Goal: Information Seeking & Learning: Learn about a topic

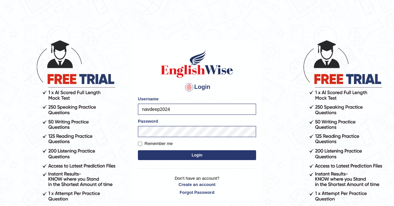
click at [192, 153] on button "Login" at bounding box center [197, 156] width 118 height 10
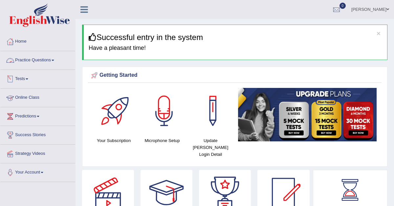
click at [23, 77] on link "Tests" at bounding box center [37, 78] width 75 height 16
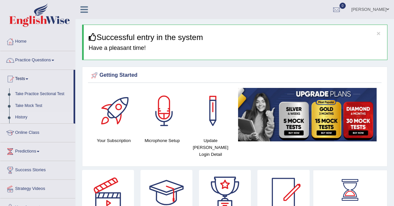
click at [19, 116] on link "History" at bounding box center [42, 118] width 61 height 12
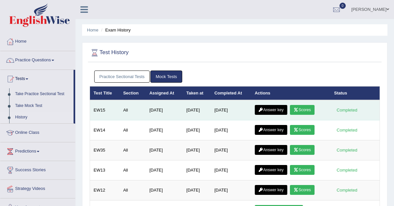
click at [270, 111] on link "Answer key" at bounding box center [271, 110] width 33 height 10
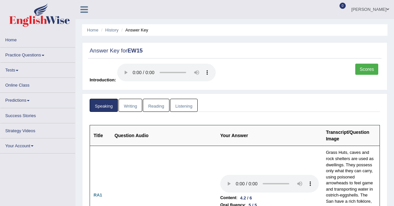
click at [363, 69] on link "Scores" at bounding box center [367, 69] width 23 height 11
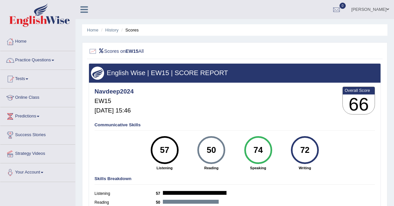
click at [363, 69] on h3 "English Wise | EW15 | SCORE REPORT" at bounding box center [235, 72] width 288 height 7
click at [41, 59] on link "Practice Questions" at bounding box center [37, 59] width 75 height 16
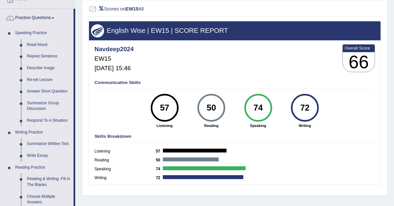
scroll to position [43, 0]
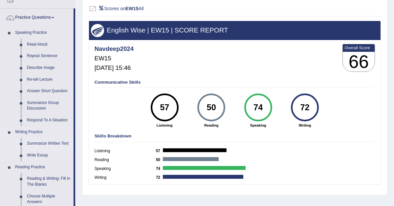
click at [34, 141] on link "Summarize Written Text" at bounding box center [49, 144] width 50 height 12
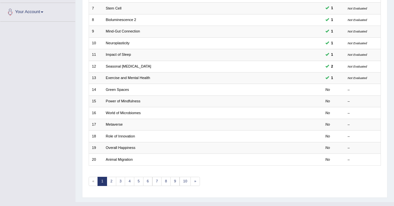
scroll to position [169, 0]
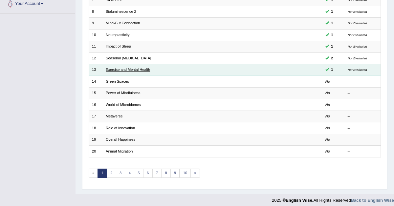
click at [133, 68] on link "Exercise and Mental Health" at bounding box center [128, 70] width 44 height 4
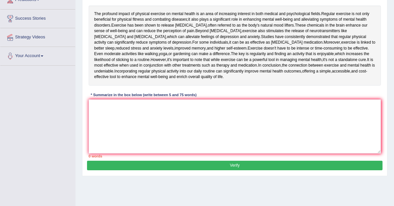
scroll to position [115, 0]
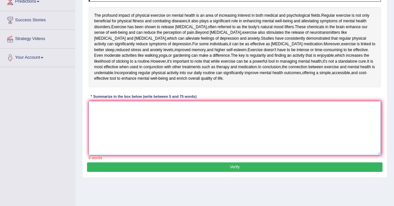
click at [137, 135] on textarea at bounding box center [235, 128] width 293 height 54
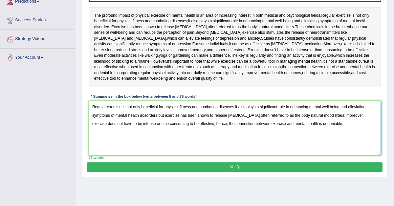
type textarea "Regular exercise is not only beneficial for physical fitness and combating dise…"
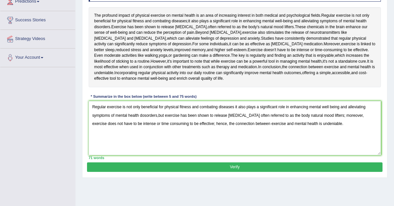
click at [199, 172] on button "Verify" at bounding box center [234, 168] width 295 height 10
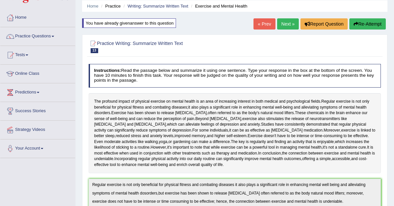
scroll to position [0, 0]
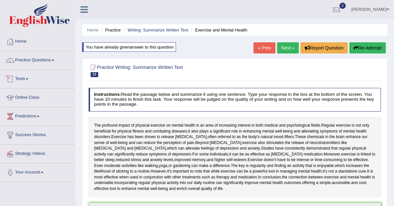
click at [27, 77] on link "Tests" at bounding box center [37, 78] width 75 height 16
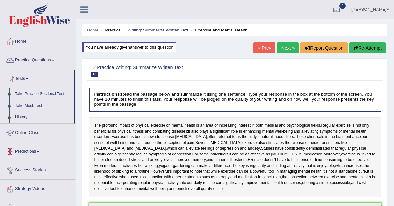
click at [22, 77] on link "Tests" at bounding box center [36, 78] width 73 height 16
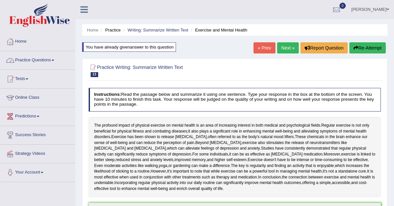
click at [35, 59] on link "Practice Questions" at bounding box center [37, 59] width 75 height 16
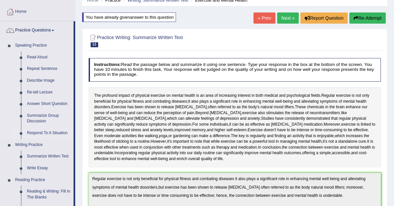
scroll to position [30, 0]
click at [35, 155] on link "Summarize Written Text" at bounding box center [49, 157] width 50 height 12
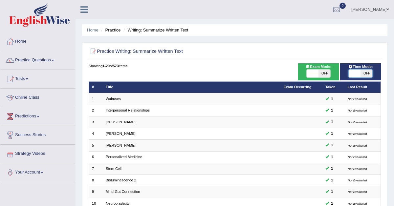
click at [360, 71] on span at bounding box center [355, 74] width 12 height 8
checkbox input "true"
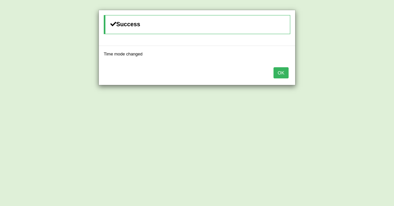
click at [285, 74] on button "OK" at bounding box center [281, 72] width 15 height 11
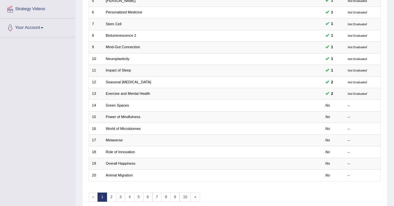
scroll to position [146, 0]
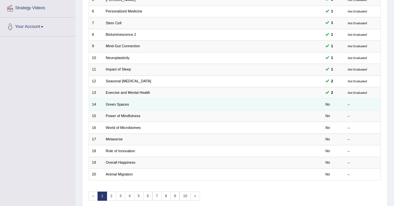
click at [132, 99] on td "Green Spaces" at bounding box center [192, 105] width 178 height 12
click at [120, 103] on link "Green Spaces" at bounding box center [117, 105] width 23 height 4
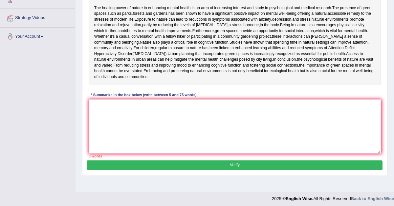
scroll to position [137, 0]
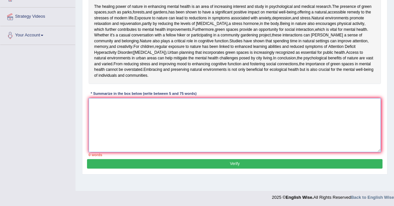
click at [116, 145] on textarea at bounding box center [235, 125] width 293 height 54
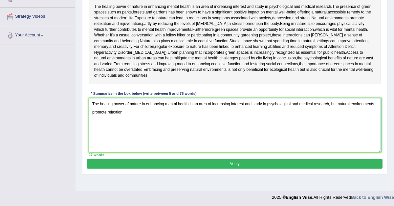
click at [116, 153] on textarea "The healing power of nature in enhancing mental health is an area of increasing…" at bounding box center [235, 125] width 293 height 54
click at [127, 153] on textarea "The healing power of nature in enhancing mental health is an area of increasing…" at bounding box center [235, 125] width 293 height 54
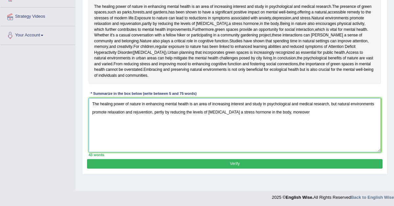
click at [275, 153] on textarea "The healing power of nature in enhancing mental health is an area of increasing…" at bounding box center [235, 125] width 293 height 54
click at [294, 153] on textarea "The healing power of nature in enhancing mental health is an area of increasing…" at bounding box center [235, 125] width 293 height 54
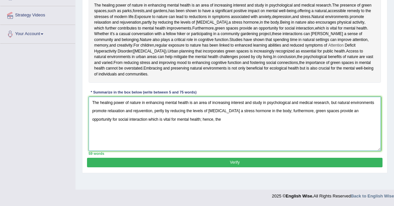
scroll to position [165, 0]
click at [194, 131] on textarea "The healing power of nature in enhancing mental health is an area of increasing…" at bounding box center [235, 124] width 293 height 54
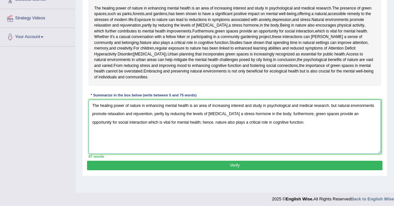
scroll to position [137, 0]
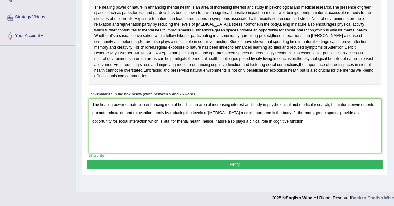
click at [147, 153] on textarea "The healing power of nature in enhancing mental health is an area of increasing…" at bounding box center [235, 126] width 293 height 54
click at [146, 153] on textarea "The healing power of nature in enhancing mental health is an area of increasing…" at bounding box center [235, 126] width 293 height 54
click at [162, 153] on textarea "The healing power of nature in enhancing mental health is an area of increasing…" at bounding box center [235, 126] width 293 height 54
click at [156, 153] on textarea "The healing power of nature in enhancing mental health is an area of increasing…" at bounding box center [235, 126] width 293 height 54
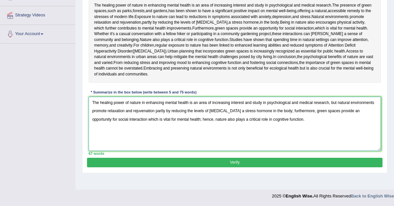
scroll to position [156, 0]
type textarea "The healing power of nature in enhancing mental health is an area of increasing…"
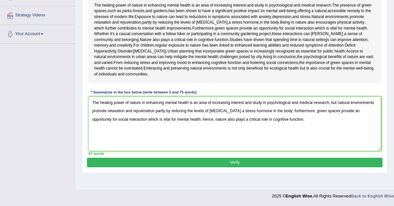
click at [227, 168] on button "Verify" at bounding box center [234, 163] width 295 height 10
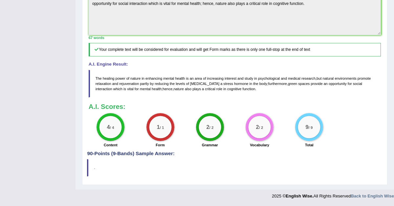
scroll to position [0, 0]
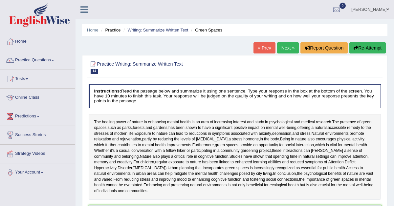
click at [282, 49] on link "Next »" at bounding box center [288, 47] width 22 height 11
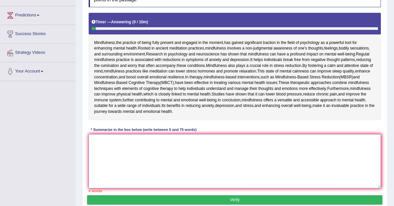
click at [111, 183] on textarea at bounding box center [235, 161] width 293 height 54
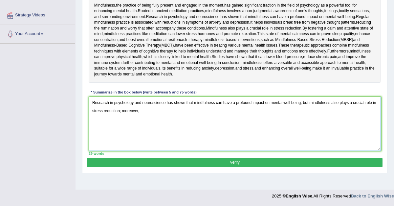
scroll to position [148, 0]
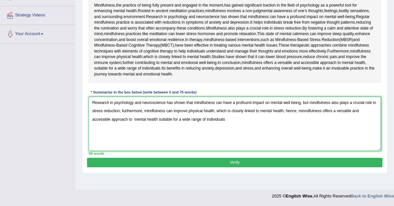
click at [292, 142] on textarea "Research in psychology and neuroscience has shown that mindfulness can have a p…" at bounding box center [235, 124] width 293 height 54
type textarea "Research in psychology and neuroscience has shown that mindfulness can have a p…"
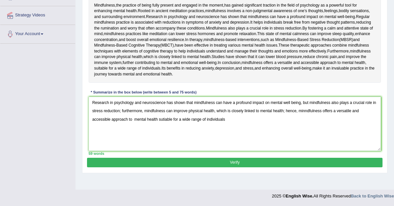
click at [257, 168] on button "Verify" at bounding box center [234, 163] width 295 height 10
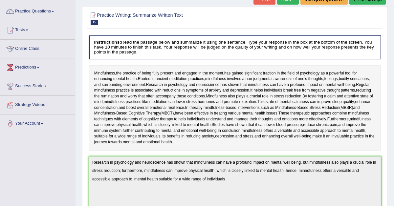
scroll to position [0, 0]
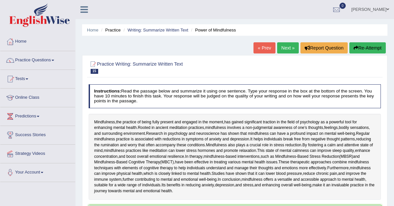
click at [361, 50] on button "Re-Attempt" at bounding box center [368, 47] width 36 height 11
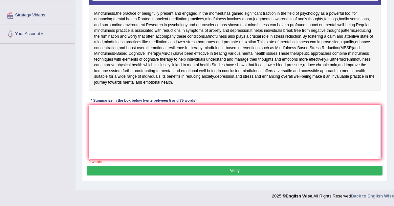
click at [160, 124] on textarea at bounding box center [235, 132] width 293 height 54
paste textarea "Research in psychology and neuroscience has shown that mindfulness can have a p…"
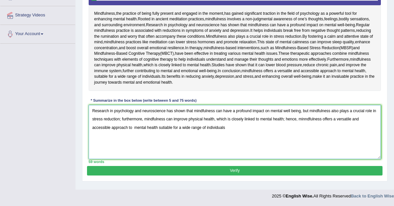
click at [165, 134] on textarea "Research in psychology and neuroscience has shown that mindfulness can have a p…" at bounding box center [235, 132] width 293 height 54
click at [227, 134] on textarea "Research in psychology and neuroscience has shown that mindfulness can have a p…" at bounding box center [235, 132] width 293 height 54
type textarea "Research in psychology and neuroscience has shown that mindfulness can have a p…"
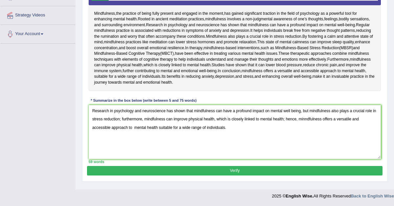
click at [232, 176] on button "Verify" at bounding box center [234, 171] width 295 height 10
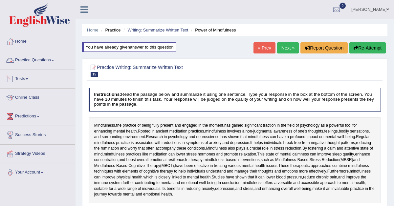
click at [30, 62] on link "Practice Questions" at bounding box center [37, 59] width 75 height 16
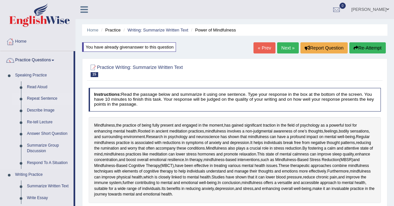
click at [32, 99] on link "Repeat Sentence" at bounding box center [49, 99] width 50 height 12
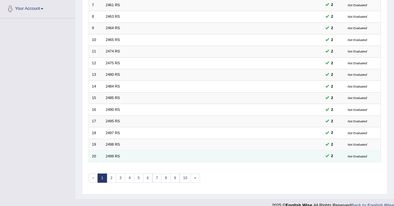
scroll to position [169, 0]
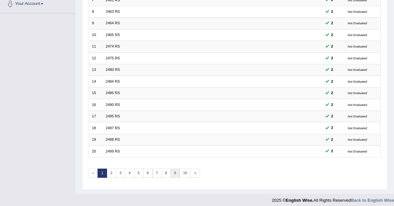
click at [171, 169] on link "9" at bounding box center [176, 173] width 10 height 9
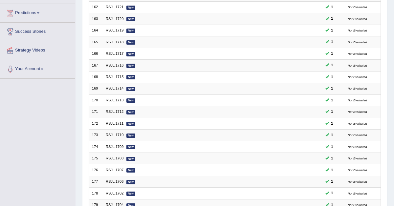
scroll to position [169, 0]
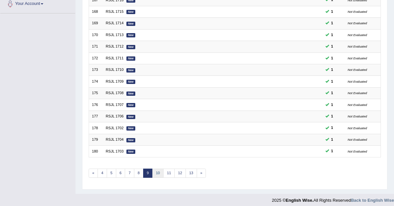
click at [157, 171] on link "10" at bounding box center [159, 173] width 12 height 9
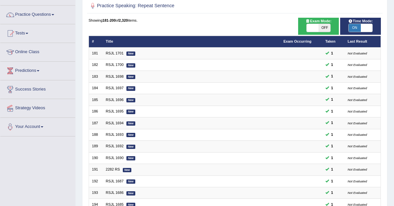
scroll to position [169, 0]
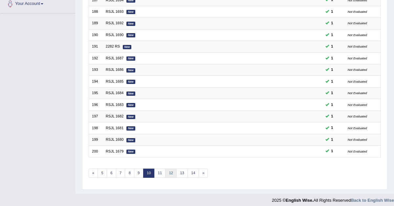
click at [171, 173] on link "12" at bounding box center [171, 173] width 12 height 9
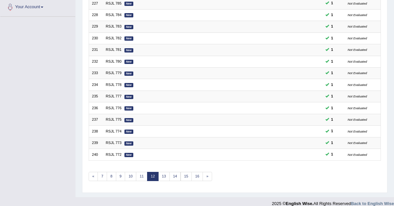
scroll to position [169, 0]
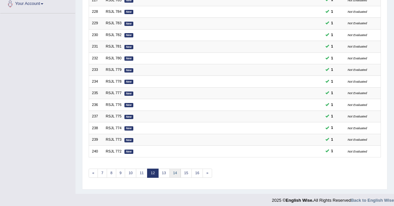
click at [172, 171] on link "14" at bounding box center [176, 173] width 12 height 9
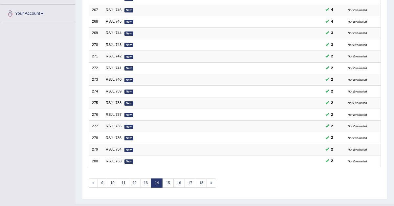
scroll to position [161, 0]
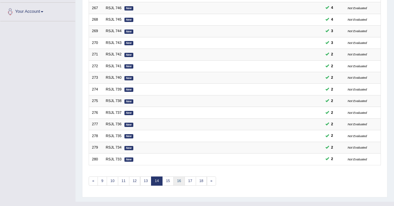
click at [176, 179] on link "16" at bounding box center [180, 181] width 12 height 9
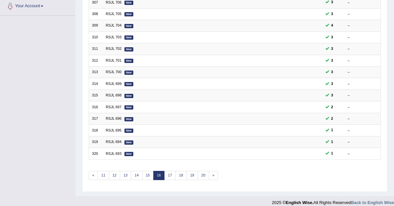
scroll to position [169, 0]
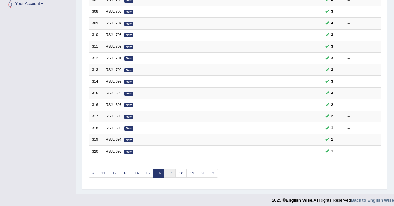
click at [169, 171] on link "17" at bounding box center [170, 173] width 12 height 9
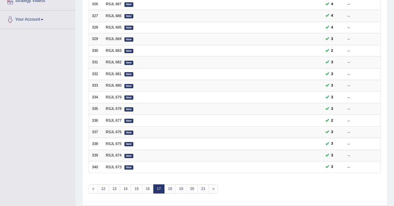
scroll to position [169, 0]
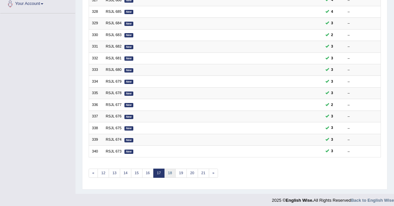
click at [170, 170] on link "18" at bounding box center [170, 173] width 12 height 9
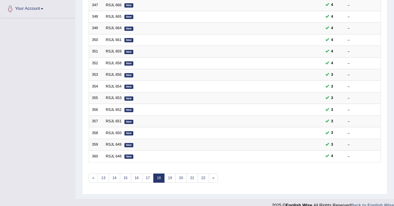
scroll to position [169, 0]
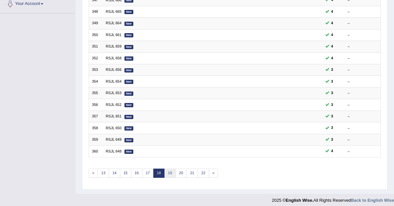
click at [172, 170] on link "19" at bounding box center [170, 173] width 12 height 9
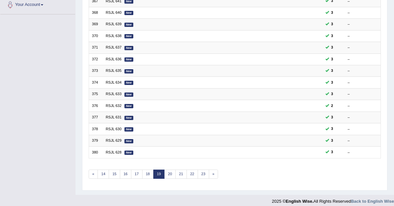
scroll to position [169, 0]
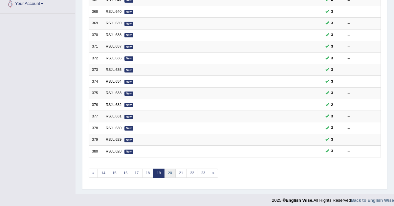
drag, startPoint x: 0, startPoint y: 0, endPoint x: 172, endPoint y: 170, distance: 242.0
click at [172, 170] on link "20" at bounding box center [170, 173] width 12 height 9
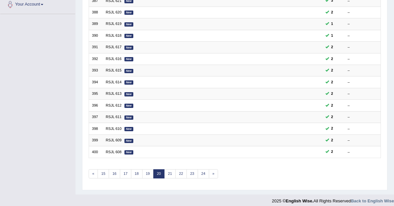
scroll to position [169, 0]
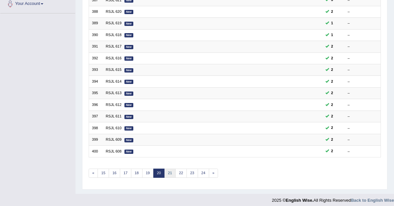
click at [167, 170] on link "21" at bounding box center [170, 173] width 12 height 9
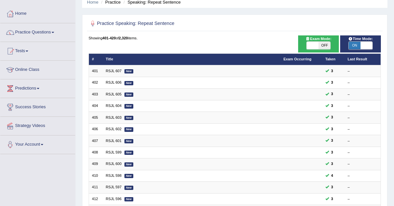
scroll to position [169, 0]
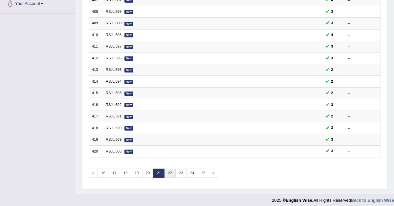
drag, startPoint x: 0, startPoint y: 0, endPoint x: 167, endPoint y: 170, distance: 238.5
click at [167, 170] on link "22" at bounding box center [170, 173] width 12 height 9
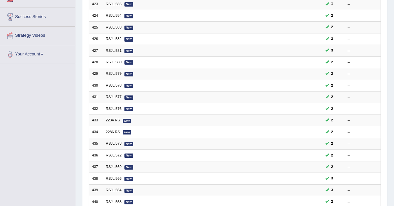
scroll to position [169, 0]
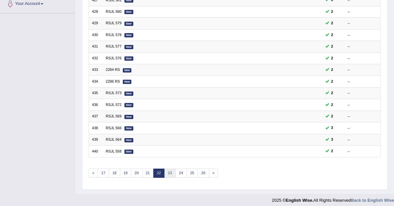
click at [167, 170] on link "23" at bounding box center [170, 173] width 12 height 9
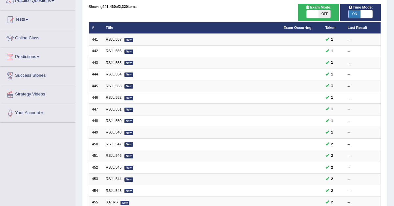
scroll to position [169, 0]
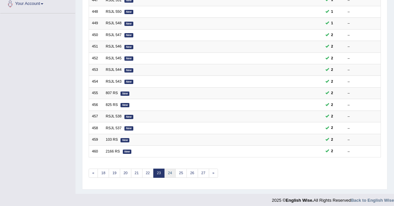
click at [171, 170] on link "24" at bounding box center [170, 173] width 12 height 9
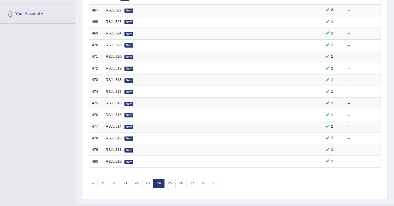
scroll to position [169, 0]
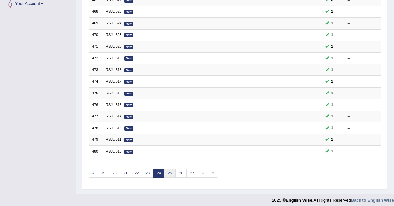
click at [171, 170] on link "25" at bounding box center [170, 173] width 12 height 9
click at [171, 170] on link "26" at bounding box center [170, 173] width 12 height 9
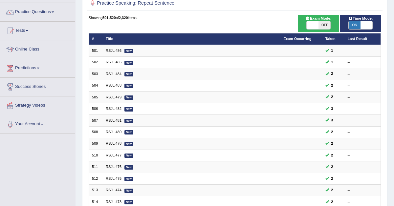
scroll to position [169, 0]
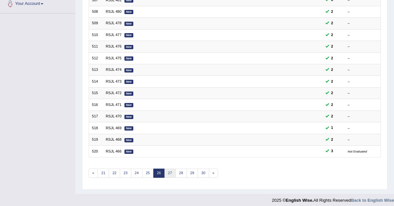
click at [171, 170] on link "27" at bounding box center [170, 173] width 12 height 9
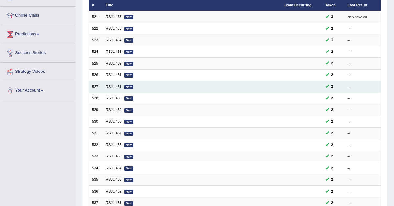
scroll to position [169, 0]
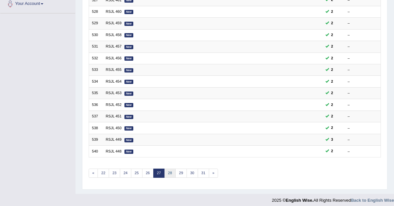
click at [168, 169] on link "28" at bounding box center [170, 173] width 12 height 9
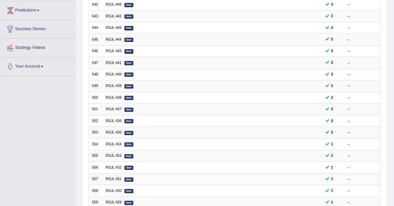
scroll to position [169, 0]
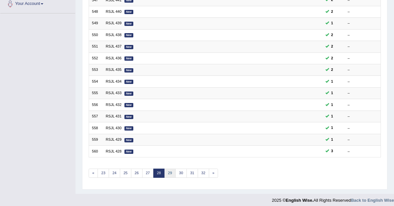
click at [168, 169] on link "29" at bounding box center [170, 173] width 12 height 9
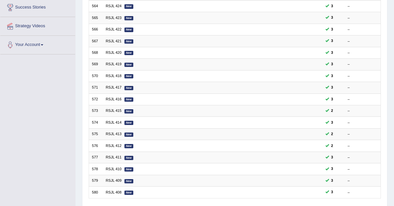
scroll to position [169, 0]
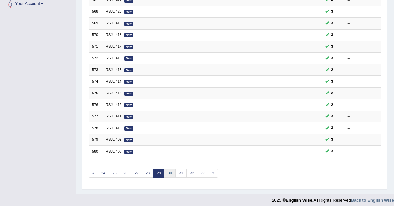
click at [169, 169] on link "30" at bounding box center [170, 173] width 12 height 9
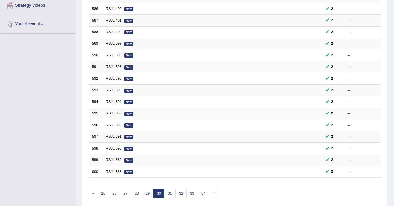
scroll to position [169, 0]
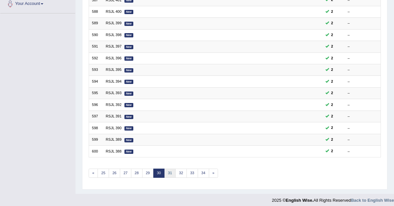
click at [169, 169] on link "31" at bounding box center [170, 173] width 12 height 9
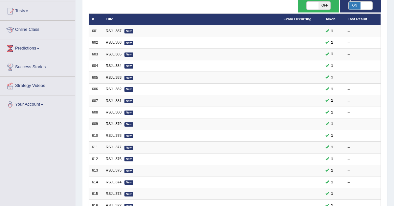
scroll to position [169, 0]
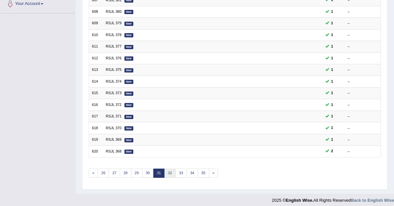
click at [169, 169] on link "32" at bounding box center [170, 173] width 12 height 9
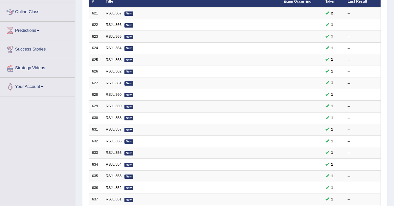
scroll to position [169, 0]
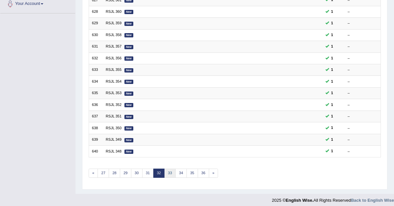
click at [169, 169] on link "33" at bounding box center [170, 173] width 12 height 9
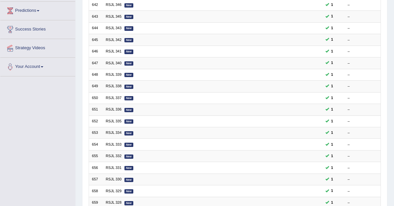
scroll to position [169, 0]
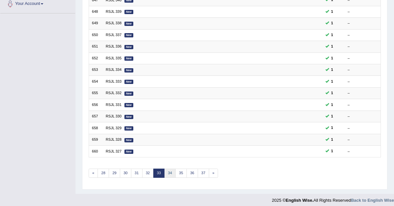
click at [169, 169] on link "34" at bounding box center [170, 173] width 12 height 9
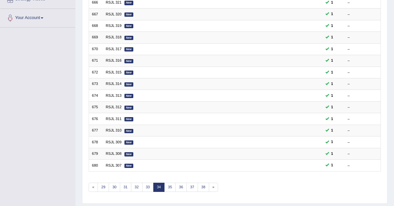
scroll to position [156, 0]
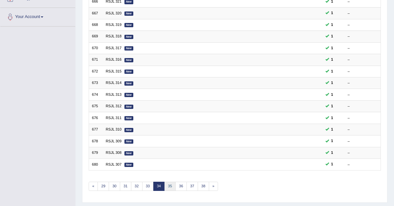
click at [167, 182] on link "35" at bounding box center [170, 186] width 12 height 9
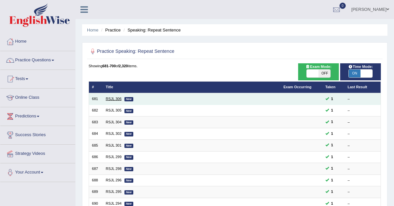
click at [114, 97] on link "RSJL 306" at bounding box center [114, 99] width 16 height 4
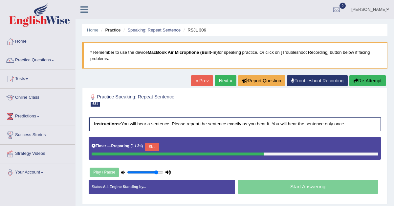
click at [154, 147] on button "Skip" at bounding box center [152, 147] width 14 height 9
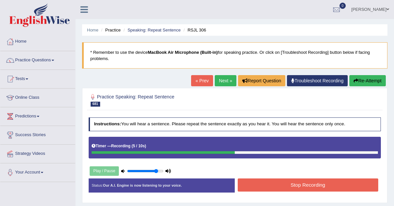
click at [266, 182] on button "Stop Recording" at bounding box center [308, 185] width 141 height 13
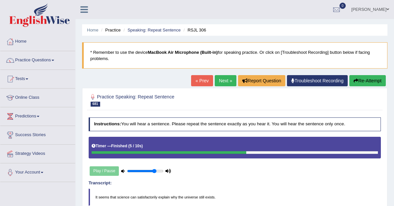
type input "0.8"
click at [155, 170] on input "range" at bounding box center [145, 171] width 36 height 5
click at [218, 80] on link "Next »" at bounding box center [226, 80] width 22 height 11
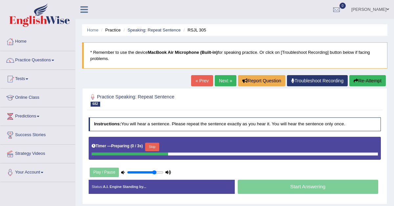
click at [153, 146] on button "Skip" at bounding box center [152, 147] width 14 height 9
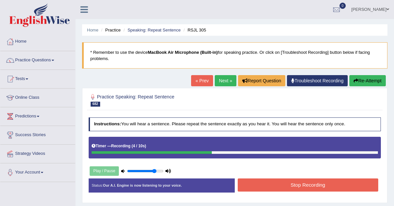
click at [267, 183] on button "Stop Recording" at bounding box center [308, 185] width 141 height 13
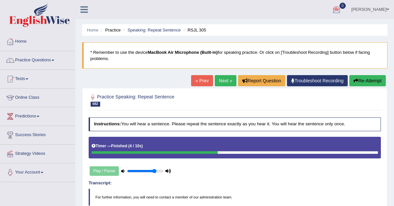
click at [342, 6] on div at bounding box center [337, 10] width 10 height 10
click at [26, 77] on link "Tests" at bounding box center [37, 78] width 75 height 16
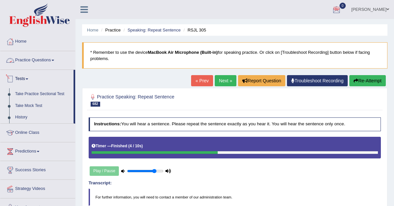
click at [37, 58] on link "Practice Questions" at bounding box center [37, 59] width 75 height 16
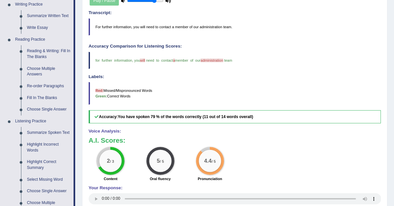
scroll to position [172, 0]
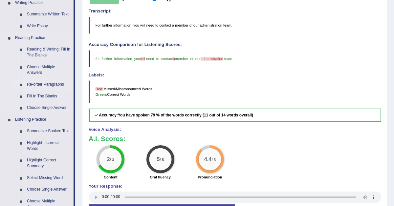
click at [36, 85] on link "Re-order Paragraphs" at bounding box center [49, 85] width 50 height 12
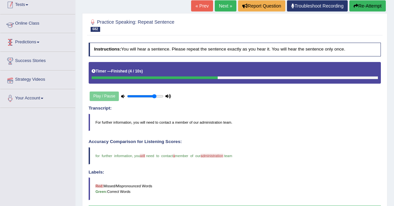
scroll to position [83, 0]
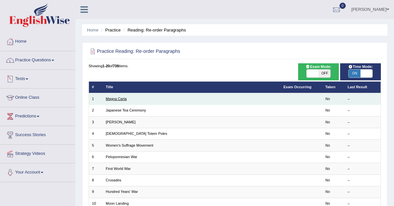
click at [115, 98] on link "Magna Carta" at bounding box center [116, 99] width 21 height 4
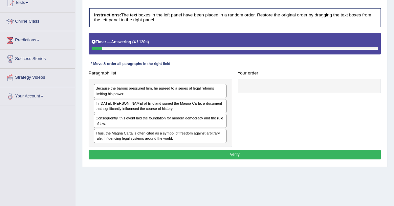
scroll to position [77, 0]
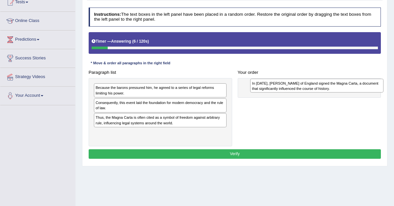
drag, startPoint x: 133, startPoint y: 104, endPoint x: 317, endPoint y: 82, distance: 185.1
click at [317, 82] on div "In [DATE], [PERSON_NAME] of England signed the Magna Carta, a document that sig…" at bounding box center [316, 86] width 133 height 14
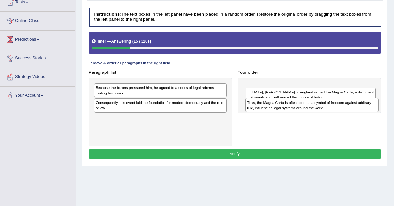
drag, startPoint x: 157, startPoint y: 121, endPoint x: 335, endPoint y: 107, distance: 178.4
click at [335, 107] on div "Thus, the Magna Carta is often cited as a symbol of freedom against arbitrary r…" at bounding box center [312, 105] width 133 height 14
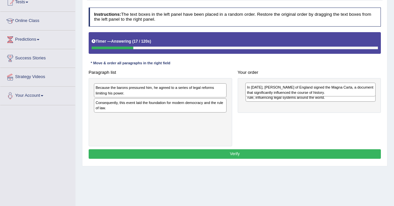
drag, startPoint x: 313, startPoint y: 106, endPoint x: 312, endPoint y: 83, distance: 23.7
click at [312, 83] on div "In 1215, King John of England signed the Magna Carta, a document that significa…" at bounding box center [311, 90] width 130 height 14
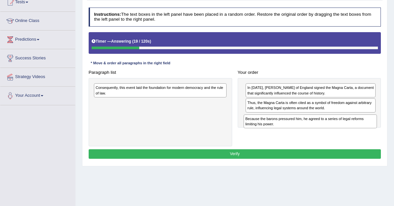
drag, startPoint x: 162, startPoint y: 91, endPoint x: 339, endPoint y: 128, distance: 180.3
click at [339, 128] on div "Because the barons pressured him, he agreed to a series of legal reforms limiti…" at bounding box center [310, 122] width 133 height 14
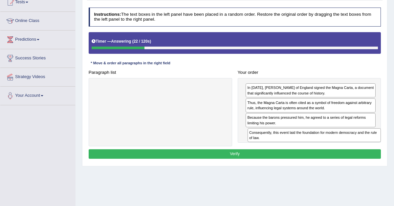
drag, startPoint x: 149, startPoint y: 89, endPoint x: 328, endPoint y: 142, distance: 187.1
click at [328, 142] on div "Paragraph list Consequently, this event laid the foundation for modern democrac…" at bounding box center [235, 107] width 298 height 79
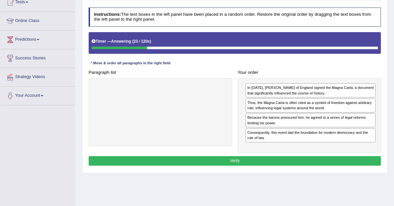
click at [294, 158] on button "Verify" at bounding box center [235, 161] width 293 height 10
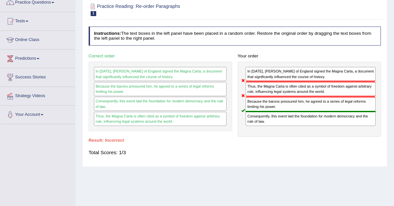
scroll to position [0, 0]
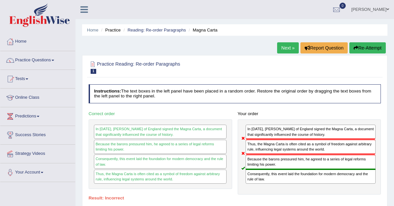
click at [287, 50] on link "Next »" at bounding box center [288, 47] width 22 height 11
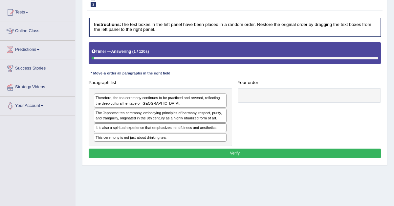
scroll to position [67, 0]
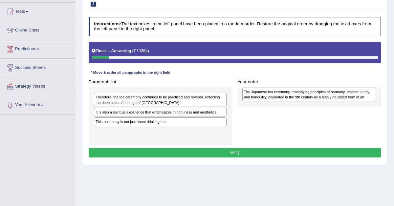
drag, startPoint x: 142, startPoint y: 116, endPoint x: 317, endPoint y: 92, distance: 177.2
click at [317, 92] on div "The Japanese tea ceremony, embodying principles of harmony, respect, purity, an…" at bounding box center [309, 95] width 133 height 14
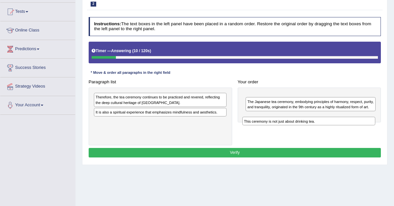
drag, startPoint x: 122, startPoint y: 123, endPoint x: 296, endPoint y: 124, distance: 174.9
click at [296, 124] on div "This ceremony is not just about drinking tea." at bounding box center [309, 121] width 133 height 9
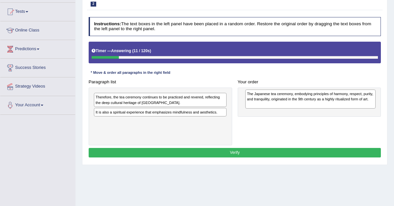
drag, startPoint x: 283, startPoint y: 118, endPoint x: 282, endPoint y: 86, distance: 31.9
click at [282, 90] on div "The Japanese tea ceremony, embodying principles of harmony, respect, purity, an…" at bounding box center [311, 99] width 130 height 19
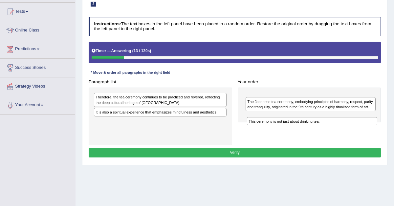
drag, startPoint x: 271, startPoint y: 94, endPoint x: 270, endPoint y: 127, distance: 32.5
click at [270, 126] on div "This ceremony is not just about drinking tea." at bounding box center [312, 121] width 130 height 9
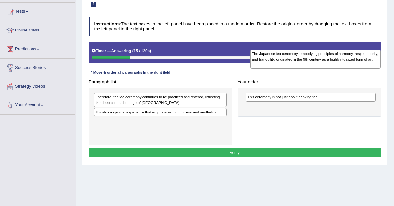
drag, startPoint x: 261, startPoint y: 113, endPoint x: 267, endPoint y: 48, distance: 65.7
click at [267, 50] on div "The Japanese tea ceremony, embodying principles of harmony, respect, purity, an…" at bounding box center [315, 59] width 130 height 19
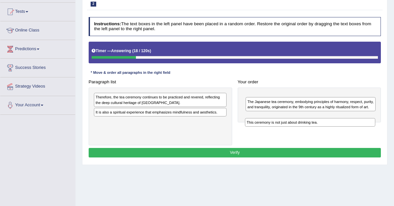
drag, startPoint x: 252, startPoint y: 96, endPoint x: 251, endPoint y: 126, distance: 29.6
click at [251, 126] on div "This ceremony is not just about drinking tea." at bounding box center [310, 122] width 130 height 9
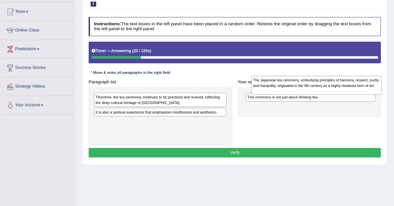
drag, startPoint x: 252, startPoint y: 109, endPoint x: 248, endPoint y: 66, distance: 43.6
click at [252, 76] on div "The Japanese tea ceremony, embodying principles of harmony, respect, purity, an…" at bounding box center [317, 85] width 130 height 19
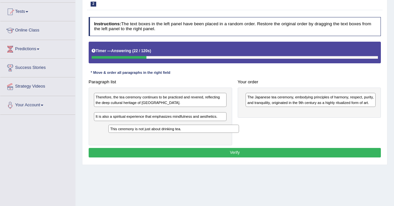
drag, startPoint x: 248, startPoint y: 97, endPoint x: 60, endPoint y: 142, distance: 193.6
click at [63, 141] on div "Toggle navigation Home Practice Questions Speaking Practice Read Aloud Repeat S…" at bounding box center [197, 104] width 394 height 342
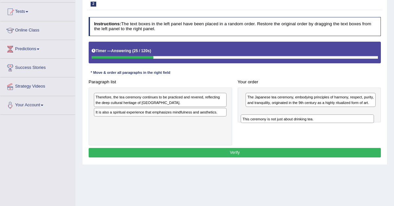
drag, startPoint x: 118, startPoint y: 111, endPoint x: 296, endPoint y: 120, distance: 177.7
click at [295, 120] on div "This ceremony is not just about drinking tea." at bounding box center [307, 119] width 133 height 9
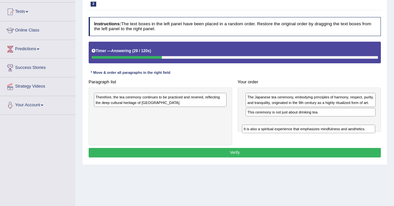
drag, startPoint x: 106, startPoint y: 113, endPoint x: 280, endPoint y: 133, distance: 175.7
click at [280, 133] on div "Paragraph list Therefore, the tea ceremony continues to be practiced and revere…" at bounding box center [235, 111] width 298 height 68
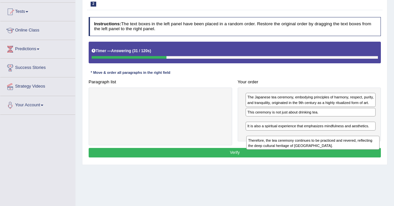
drag, startPoint x: 138, startPoint y: 99, endPoint x: 315, endPoint y: 146, distance: 182.7
click at [315, 146] on div "Therefore, the tea ceremony continues to be practiced and revered, reflecting t…" at bounding box center [313, 143] width 133 height 14
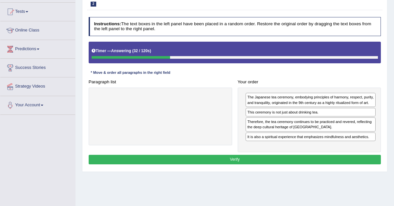
click at [289, 150] on div "The Japanese tea ceremony, embodying principles of harmony, respect, purity, an…" at bounding box center [310, 120] width 144 height 65
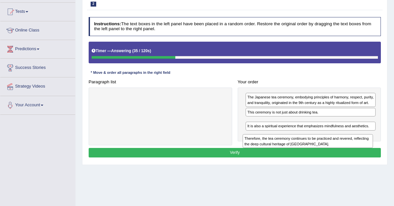
drag, startPoint x: 283, startPoint y: 131, endPoint x: 278, endPoint y: 148, distance: 17.3
click at [278, 148] on div "Therefore, the tea ceremony continues to be practiced and revered, reflecting t…" at bounding box center [308, 141] width 130 height 14
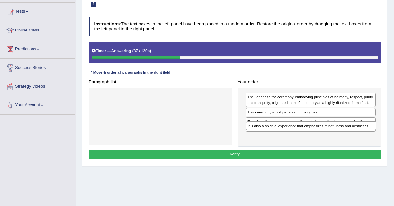
drag, startPoint x: 271, startPoint y: 143, endPoint x: 272, endPoint y: 124, distance: 18.7
click at [272, 124] on div "It is also a spiritual experience that emphasizes mindfulness and aesthetics." at bounding box center [311, 126] width 130 height 9
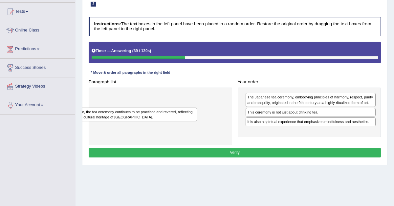
drag, startPoint x: 272, startPoint y: 125, endPoint x: 90, endPoint y: 107, distance: 183.0
click at [87, 108] on div "Paragraph list Correct order The Japanese tea ceremony, embodying principles of…" at bounding box center [235, 111] width 298 height 68
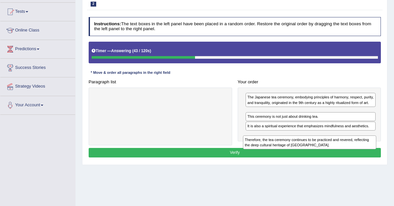
drag, startPoint x: 107, startPoint y: 98, endPoint x: 285, endPoint y: 148, distance: 184.7
click at [285, 148] on div "Therefore, the tea ceremony continues to be practiced and revered, reflecting t…" at bounding box center [309, 143] width 133 height 14
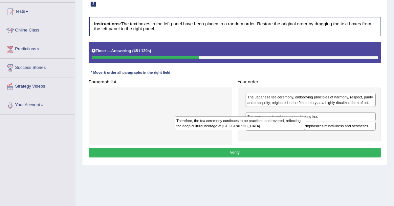
drag, startPoint x: 260, startPoint y: 120, endPoint x: 96, endPoint y: 130, distance: 164.6
click at [100, 130] on div "Paragraph list Correct order The Japanese tea ceremony, embodying principles of…" at bounding box center [235, 111] width 298 height 68
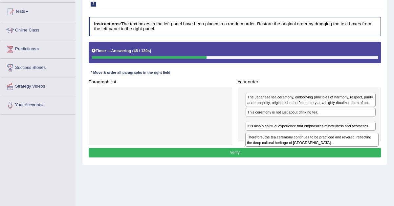
drag, startPoint x: 156, startPoint y: 100, endPoint x: 333, endPoint y: 146, distance: 182.6
click at [333, 147] on div "Instructions: The text boxes in the left panel have been placed in a random ord…" at bounding box center [234, 88] width 295 height 148
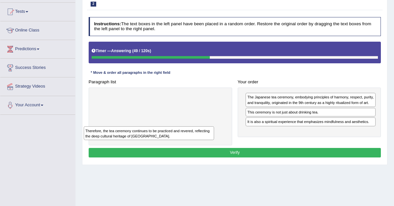
drag, startPoint x: 304, startPoint y: 128, endPoint x: 113, endPoint y: 133, distance: 190.7
click at [113, 133] on div "Therefore, the tea ceremony continues to be practiced and revered, reflecting t…" at bounding box center [149, 134] width 130 height 14
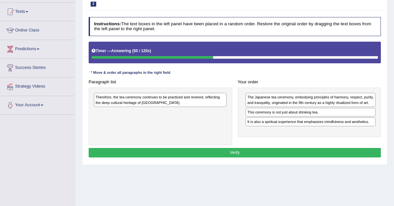
click at [199, 154] on button "Verify" at bounding box center [235, 153] width 293 height 10
drag, startPoint x: 179, startPoint y: 100, endPoint x: 204, endPoint y: 114, distance: 29.1
click at [184, 105] on div "Therefore, the tea ceremony continues to be practiced and revered, reflecting t…" at bounding box center [160, 101] width 133 height 14
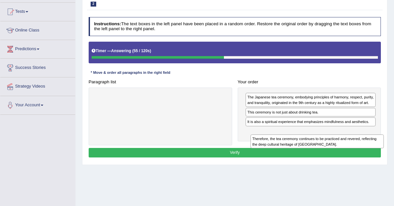
drag, startPoint x: 171, startPoint y: 100, endPoint x: 351, endPoint y: 148, distance: 186.6
click at [351, 148] on div "Instructions: The text boxes in the left panel have been placed in a random ord…" at bounding box center [234, 88] width 295 height 148
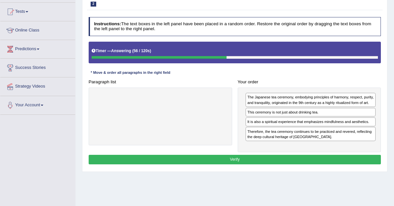
click at [322, 165] on button "Verify" at bounding box center [235, 160] width 293 height 10
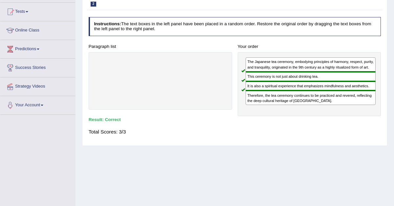
scroll to position [0, 0]
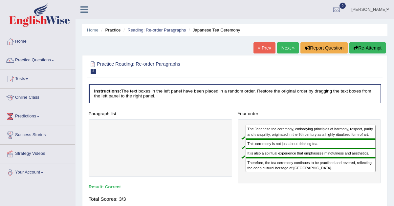
click at [284, 49] on link "Next »" at bounding box center [288, 47] width 22 height 11
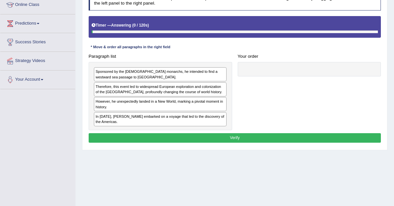
scroll to position [95, 0]
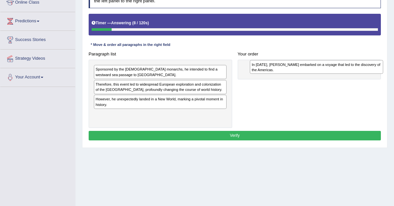
drag, startPoint x: 117, startPoint y: 116, endPoint x: 299, endPoint y: 58, distance: 191.2
click at [299, 58] on div "Paragraph list Sponsored by the [DEMOGRAPHIC_DATA] monarchs, he intended to fin…" at bounding box center [235, 88] width 298 height 79
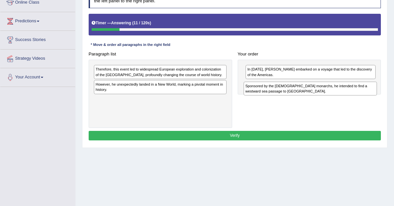
drag, startPoint x: 161, startPoint y: 71, endPoint x: 338, endPoint y: 90, distance: 177.6
click at [338, 90] on div "Sponsored by the [DEMOGRAPHIC_DATA] monarchs, he intended to find a westward se…" at bounding box center [310, 89] width 133 height 14
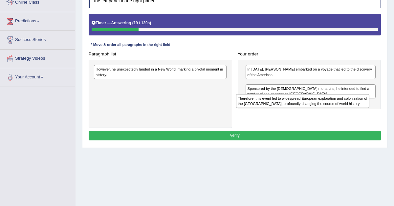
drag, startPoint x: 150, startPoint y: 69, endPoint x: 327, endPoint y: 103, distance: 180.5
click at [326, 103] on div "Therefore, this event led to widespread European exploration and colonization o…" at bounding box center [302, 101] width 133 height 14
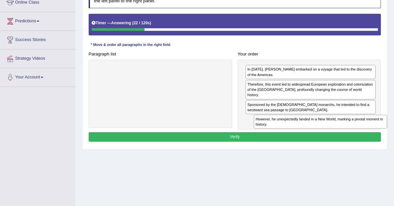
drag, startPoint x: 172, startPoint y: 71, endPoint x: 353, endPoint y: 127, distance: 189.2
click at [353, 127] on div "Instructions: The text boxes in the left panel have been placed in a random ord…" at bounding box center [234, 67] width 295 height 160
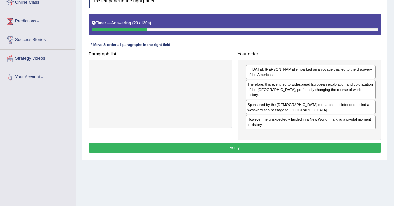
click at [325, 143] on button "Verify" at bounding box center [235, 148] width 293 height 10
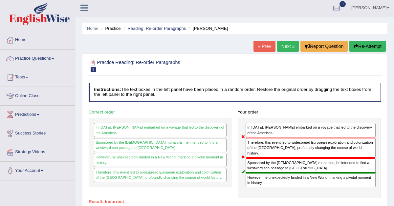
scroll to position [1, 0]
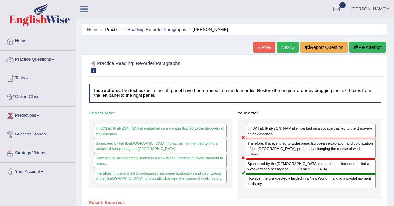
click at [283, 45] on link "Next »" at bounding box center [288, 47] width 22 height 11
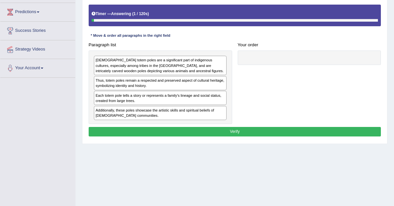
scroll to position [104, 0]
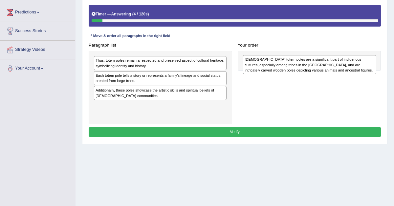
drag, startPoint x: 114, startPoint y: 68, endPoint x: 288, endPoint y: 64, distance: 173.9
click at [288, 64] on div "Native American totem poles are a significant part of indigenous cultures, espe…" at bounding box center [309, 64] width 133 height 19
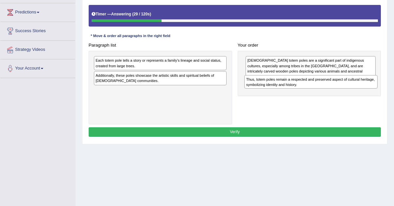
drag, startPoint x: 128, startPoint y: 63, endPoint x: 305, endPoint y: 85, distance: 178.9
click at [305, 85] on div "Thus, totem poles remain a respected and preserved aspect of cultural heritage,…" at bounding box center [311, 82] width 133 height 14
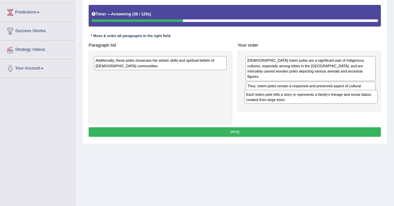
drag, startPoint x: 123, startPoint y: 65, endPoint x: 300, endPoint y: 104, distance: 181.4
click at [300, 104] on div "Paragraph list Each totem pole tells a story or represents a family's lineage a…" at bounding box center [235, 82] width 298 height 84
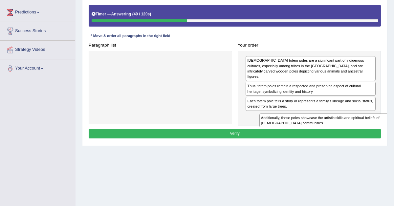
drag, startPoint x: 137, startPoint y: 63, endPoint x: 328, endPoint y: 128, distance: 201.6
click at [328, 128] on div "Instructions: The text boxes in the left panel have been placed in a random ord…" at bounding box center [234, 60] width 295 height 165
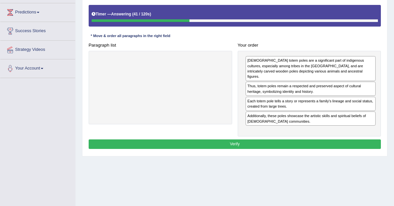
click at [279, 140] on button "Verify" at bounding box center [235, 145] width 293 height 10
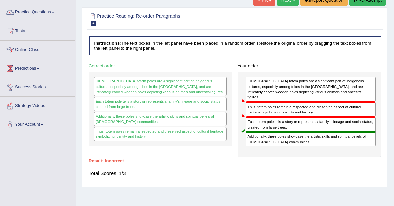
scroll to position [42, 0]
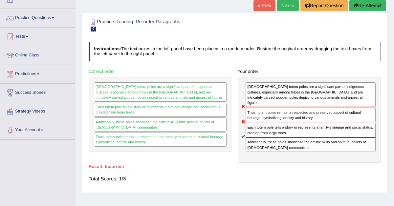
click at [279, 7] on link "Next »" at bounding box center [288, 5] width 22 height 11
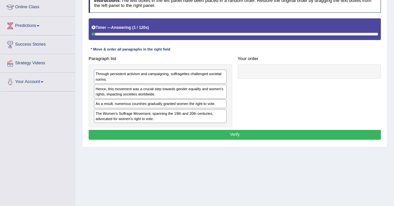
scroll to position [90, 0]
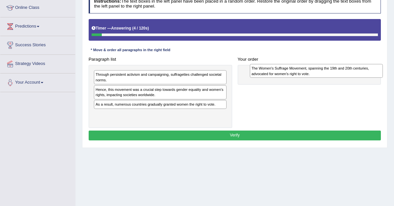
drag, startPoint x: 123, startPoint y: 117, endPoint x: 305, endPoint y: 63, distance: 189.7
click at [305, 64] on div "The Women's Suffrage Movement, spanning the 19th and 20th centuries, advocated …" at bounding box center [316, 71] width 133 height 14
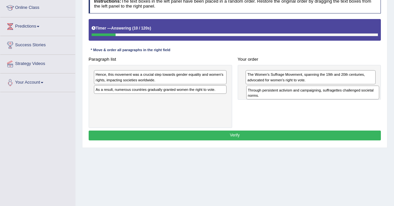
drag, startPoint x: 124, startPoint y: 75, endPoint x: 300, endPoint y: 93, distance: 177.4
click at [300, 93] on div "Through persistent activism and campaigning, suffragettes challenged societal n…" at bounding box center [313, 93] width 133 height 14
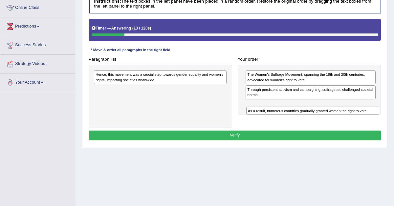
drag, startPoint x: 137, startPoint y: 89, endPoint x: 317, endPoint y: 115, distance: 181.2
click at [317, 115] on div "Paragraph list Hence, this movement was a crucial step towards gender equality …" at bounding box center [235, 92] width 298 height 74
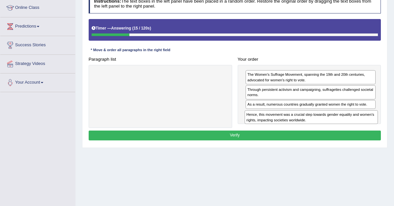
drag, startPoint x: 197, startPoint y: 78, endPoint x: 374, endPoint y: 125, distance: 183.6
click at [374, 125] on div "Paragraph list Hence, this movement was a crucial step towards gender equality …" at bounding box center [235, 92] width 298 height 74
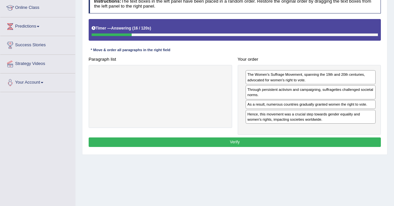
click at [301, 139] on button "Verify" at bounding box center [235, 143] width 293 height 10
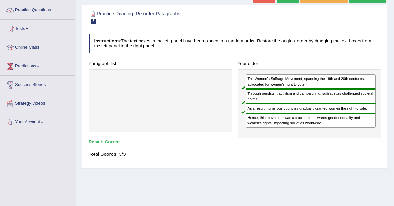
scroll to position [24, 0]
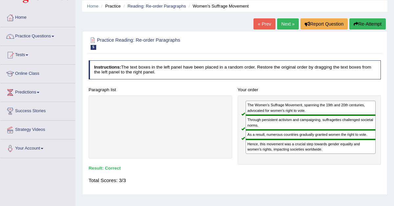
click at [281, 25] on link "Next »" at bounding box center [288, 23] width 22 height 11
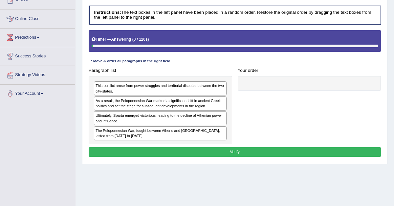
scroll to position [80, 0]
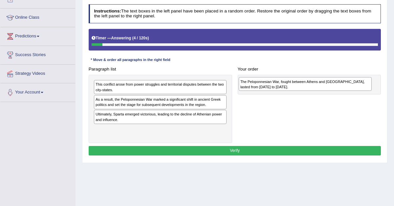
drag, startPoint x: 104, startPoint y: 130, endPoint x: 274, endPoint y: 73, distance: 179.4
click at [274, 73] on div "Paragraph list This conflict arose from power struggles and territorial dispute…" at bounding box center [235, 103] width 298 height 79
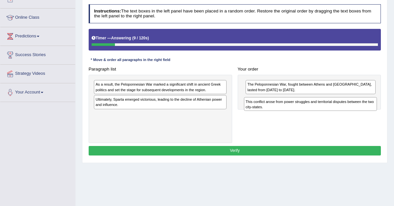
drag, startPoint x: 126, startPoint y: 87, endPoint x: 304, endPoint y: 106, distance: 179.2
click at [304, 106] on div "This conflict arose from power struggles and territorial disputes between the t…" at bounding box center [310, 104] width 133 height 14
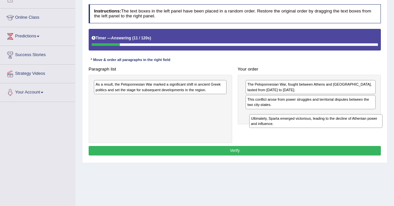
drag, startPoint x: 116, startPoint y: 101, endPoint x: 297, endPoint y: 125, distance: 182.7
click at [297, 125] on div "Ultimately, Sparta emerged victorious, leading to the decline of Athenian power…" at bounding box center [315, 121] width 133 height 14
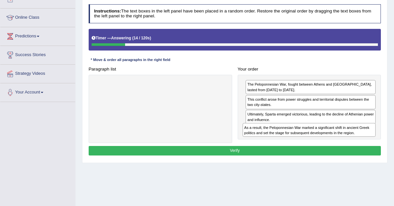
drag, startPoint x: 99, startPoint y: 85, endPoint x: 276, endPoint y: 138, distance: 185.0
click at [276, 138] on div "Paragraph list As a result, the Peloponnesian War marked a significant shift in…" at bounding box center [235, 103] width 298 height 79
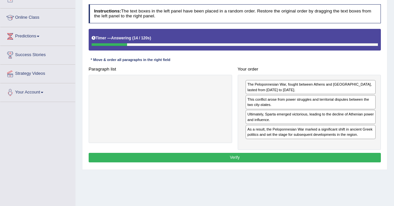
click at [243, 156] on button "Verify" at bounding box center [235, 158] width 293 height 10
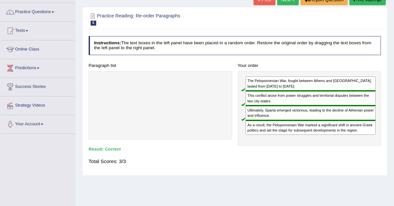
scroll to position [0, 0]
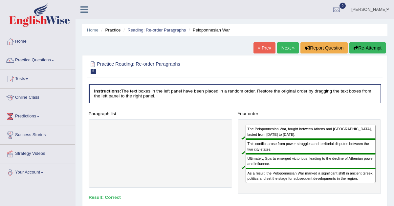
click at [289, 45] on link "Next »" at bounding box center [288, 47] width 22 height 11
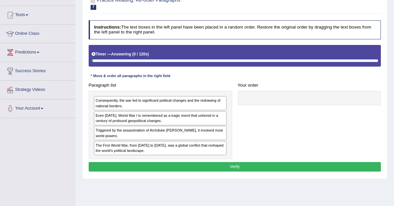
scroll to position [65, 0]
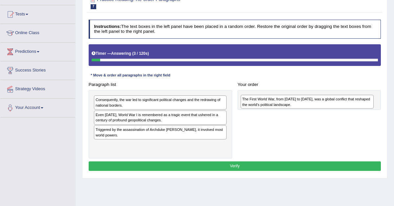
drag, startPoint x: 108, startPoint y: 146, endPoint x: 277, endPoint y: 90, distance: 177.4
click at [277, 90] on div "Paragraph list Consequently, the war led to significant political changes and t…" at bounding box center [235, 119] width 298 height 79
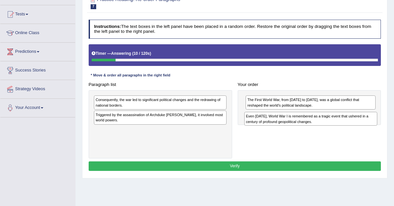
drag, startPoint x: 124, startPoint y: 118, endPoint x: 301, endPoint y: 120, distance: 177.2
click at [301, 120] on div "Even today, World War I is remembered as a tragic event that ushered in a centu…" at bounding box center [311, 119] width 133 height 14
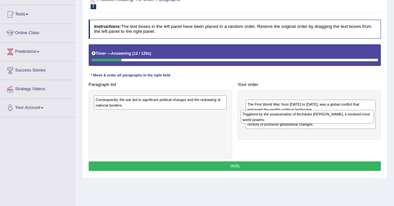
drag, startPoint x: 136, startPoint y: 118, endPoint x: 309, endPoint y: 112, distance: 173.0
click at [309, 112] on div "Triggered by the assassination of Archduke Franz Ferdinand, it involved most wo…" at bounding box center [307, 117] width 133 height 14
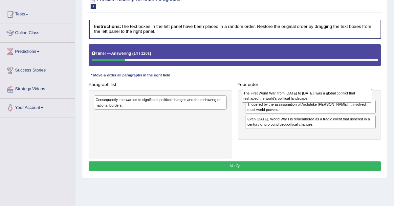
drag, startPoint x: 298, startPoint y: 117, endPoint x: 293, endPoint y: 90, distance: 27.8
click at [293, 91] on div "The First World War, from 1914 to 1918, was a global conflict that reshaped the…" at bounding box center [307, 96] width 130 height 14
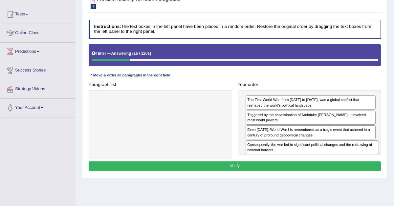
drag, startPoint x: 153, startPoint y: 103, endPoint x: 331, endPoint y: 155, distance: 186.3
click at [331, 155] on div "Paragraph list Consequently, the war led to significant political changes and t…" at bounding box center [235, 119] width 298 height 79
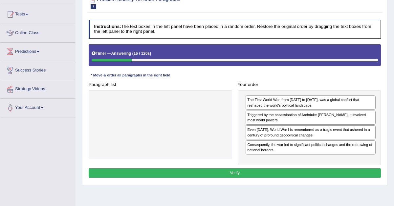
click at [292, 170] on button "Verify" at bounding box center [235, 174] width 293 height 10
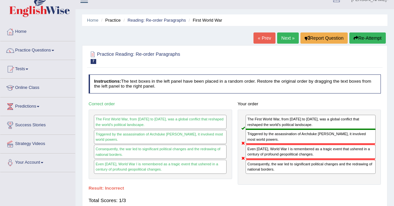
scroll to position [0, 0]
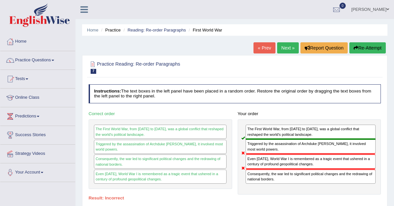
click at [289, 47] on link "Next »" at bounding box center [288, 47] width 22 height 11
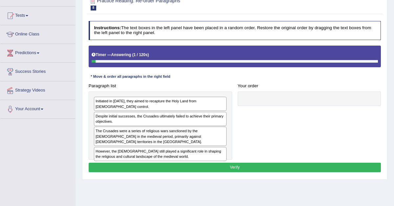
scroll to position [64, 0]
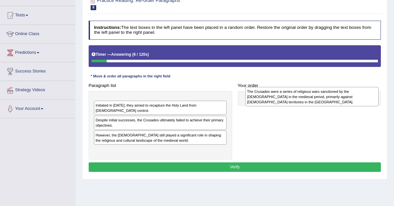
drag, startPoint x: 101, startPoint y: 135, endPoint x: 273, endPoint y: 97, distance: 176.7
click at [274, 97] on div "The Crusades were a series of religious wars sanctioned by the [DEMOGRAPHIC_DAT…" at bounding box center [312, 96] width 133 height 19
drag, startPoint x: 130, startPoint y: 106, endPoint x: 310, endPoint y: 96, distance: 180.1
click at [310, 96] on div "The Crusades were a series of religious wars sanctioned by the [DEMOGRAPHIC_DAT…" at bounding box center [312, 97] width 133 height 19
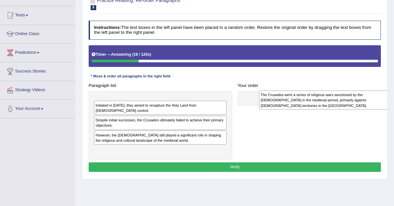
drag, startPoint x: 131, startPoint y: 104, endPoint x: 314, endPoint y: 96, distance: 183.3
click at [314, 96] on div "The Crusades were a series of religious wars sanctioned by the [DEMOGRAPHIC_DAT…" at bounding box center [325, 100] width 133 height 19
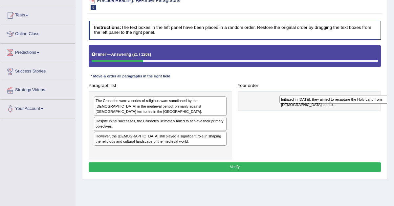
drag, startPoint x: 164, startPoint y: 121, endPoint x: 354, endPoint y: 95, distance: 192.4
click at [355, 96] on div "Initiated in 1095, they aimed to recapture the Holy Land from Muslim control." at bounding box center [346, 99] width 133 height 9
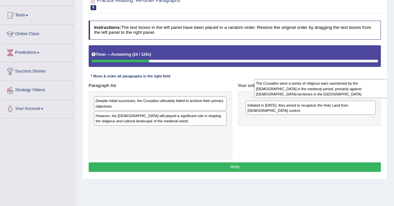
drag, startPoint x: 184, startPoint y: 102, endPoint x: 370, endPoint y: 84, distance: 186.6
click at [370, 83] on div "The Crusades were a series of religious wars sanctioned by the Latin Church in …" at bounding box center [320, 88] width 133 height 19
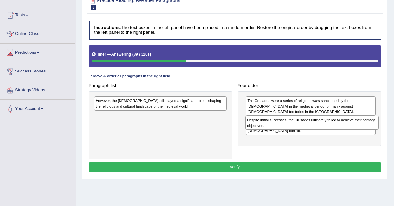
drag, startPoint x: 131, startPoint y: 103, endPoint x: 310, endPoint y: 119, distance: 179.6
click at [310, 119] on div "Despite initial successes, the Crusades ultimately failed to achieve their prim…" at bounding box center [312, 123] width 133 height 14
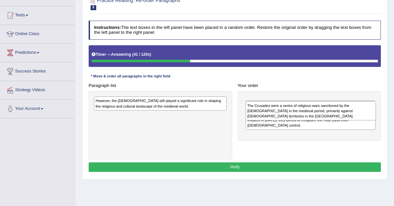
drag, startPoint x: 295, startPoint y: 119, endPoint x: 291, endPoint y: 85, distance: 34.1
click at [292, 101] on div "The Crusades were a series of religious wars sanctioned by the Latin Church in …" at bounding box center [311, 110] width 130 height 19
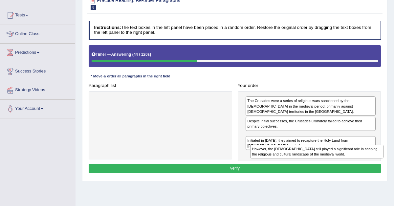
drag, startPoint x: 173, startPoint y: 97, endPoint x: 358, endPoint y: 154, distance: 193.9
click at [358, 154] on div "However, the Crusades still played a significant role in shaping the religious …" at bounding box center [316, 152] width 133 height 14
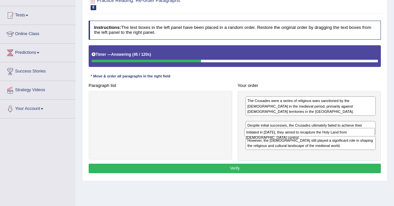
drag, startPoint x: 315, startPoint y: 150, endPoint x: 310, endPoint y: 111, distance: 39.5
click at [310, 112] on div "The Crusades were a series of religious wars sanctioned by the Latin Church in …" at bounding box center [310, 126] width 144 height 70
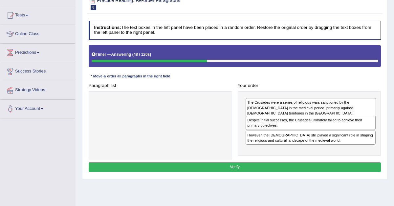
drag, startPoint x: 296, startPoint y: 114, endPoint x: 299, endPoint y: 91, distance: 23.3
click at [299, 98] on div "The Crusades were a series of religious wars sanctioned by the Latin Church in …" at bounding box center [311, 107] width 130 height 19
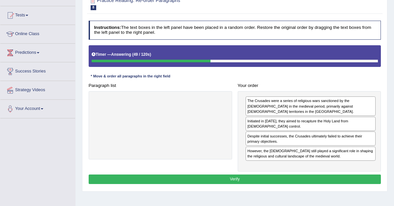
click at [241, 175] on button "Verify" at bounding box center [235, 180] width 293 height 10
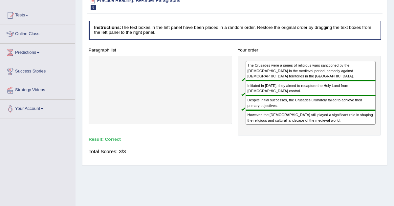
scroll to position [0, 0]
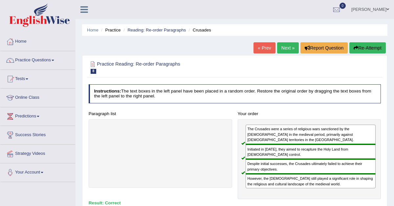
click at [289, 44] on link "Next »" at bounding box center [288, 47] width 22 height 11
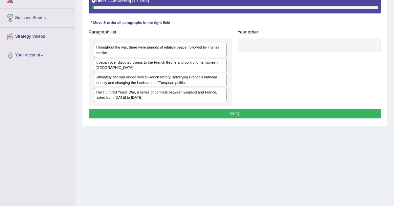
scroll to position [116, 0]
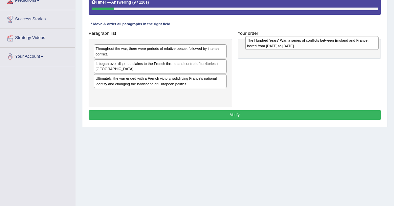
drag, startPoint x: 105, startPoint y: 98, endPoint x: 279, endPoint y: 38, distance: 184.6
click at [279, 38] on div "The Hundred Years' War, a series of conflicts between England and France, laste…" at bounding box center [312, 43] width 133 height 14
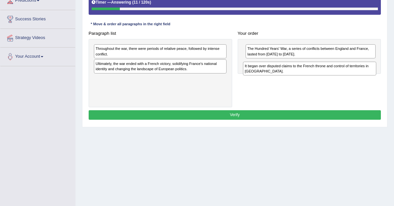
drag, startPoint x: 116, startPoint y: 66, endPoint x: 295, endPoint y: 69, distance: 178.5
click at [294, 69] on div "It began over disputed claims to the French throne and control of territories i…" at bounding box center [309, 69] width 133 height 14
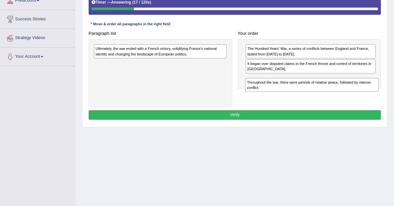
drag, startPoint x: 152, startPoint y: 52, endPoint x: 331, endPoint y: 86, distance: 182.3
click at [331, 86] on div "Throughout the war, there were periods of relative peace, followed by intense c…" at bounding box center [312, 85] width 133 height 14
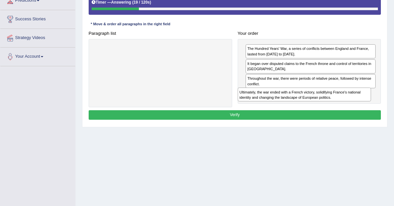
drag, startPoint x: 130, startPoint y: 48, endPoint x: 300, endPoint y: 99, distance: 176.9
click at [300, 99] on div "Ultimately, the war ended with a French victory, solidifying France's national …" at bounding box center [304, 95] width 133 height 14
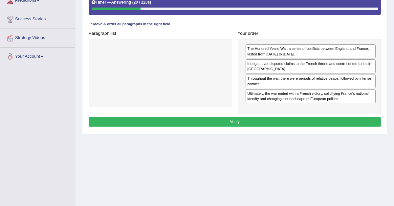
click at [250, 120] on button "Verify" at bounding box center [235, 122] width 293 height 10
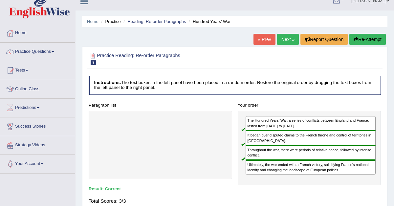
scroll to position [6, 0]
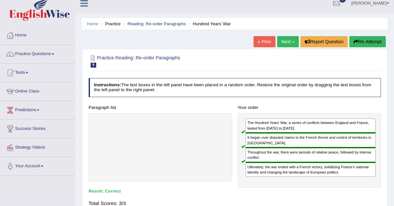
click at [290, 41] on link "Next »" at bounding box center [288, 41] width 22 height 11
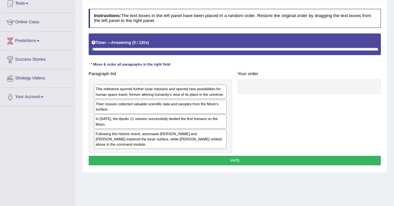
scroll to position [80, 0]
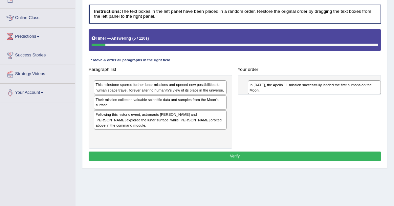
drag, startPoint x: 120, startPoint y: 112, endPoint x: 291, endPoint y: 73, distance: 175.3
click at [291, 74] on div "Paragraph list This milestone spurred further lunar missions and opened new pos…" at bounding box center [235, 107] width 298 height 84
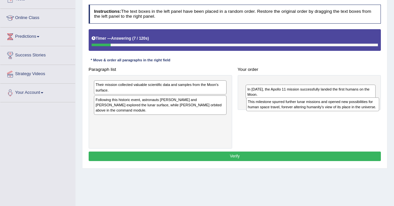
drag, startPoint x: 151, startPoint y: 85, endPoint x: 330, endPoint y: 105, distance: 180.9
click at [330, 105] on div "This milestone spurred further lunar missions and opened new possibilities for …" at bounding box center [313, 105] width 133 height 14
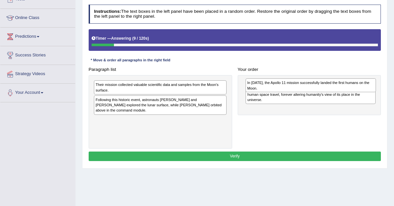
drag, startPoint x: 324, startPoint y: 106, endPoint x: 325, endPoint y: 79, distance: 27.0
click at [325, 79] on div "In [DATE], the Apollo 11 mission successfully landed the first humans on the Mo…" at bounding box center [311, 86] width 130 height 14
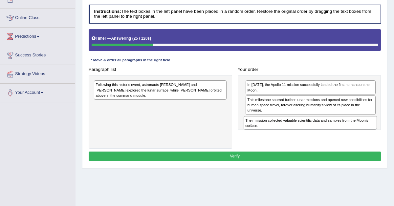
drag, startPoint x: 140, startPoint y: 86, endPoint x: 318, endPoint y: 129, distance: 182.3
click at [318, 129] on div "Their mission collected valuable scientific data and samples from the Moon's su…" at bounding box center [310, 123] width 133 height 14
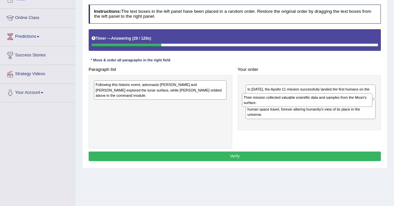
drag, startPoint x: 298, startPoint y: 126, endPoint x: 294, endPoint y: 100, distance: 26.4
click at [294, 100] on div "Their mission collected valuable scientific data and samples from the Moon's su…" at bounding box center [307, 100] width 130 height 14
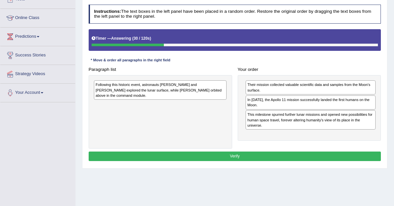
drag, startPoint x: 294, startPoint y: 99, endPoint x: 294, endPoint y: 79, distance: 20.4
click at [294, 96] on div "In 1969, the Apollo 11 mission successfully landed the first humans on the Moon." at bounding box center [311, 103] width 130 height 14
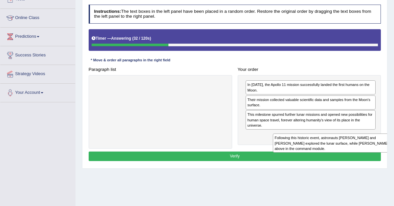
drag, startPoint x: 163, startPoint y: 87, endPoint x: 355, endPoint y: 148, distance: 201.8
click at [358, 148] on div "Following this historic event, astronauts Neil Armstrong and Buzz Aldrin explor…" at bounding box center [339, 143] width 133 height 19
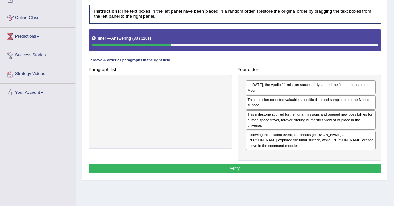
click at [296, 164] on button "Verify" at bounding box center [235, 169] width 293 height 10
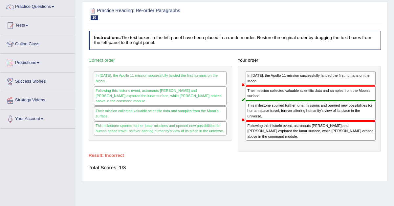
scroll to position [0, 0]
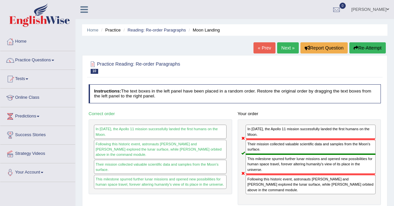
click at [288, 49] on link "Next »" at bounding box center [288, 47] width 22 height 11
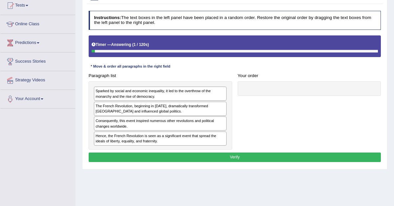
scroll to position [75, 0]
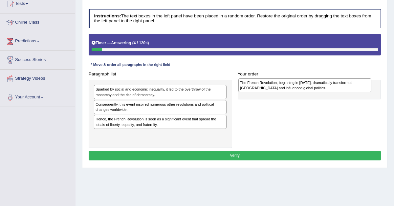
drag, startPoint x: 124, startPoint y: 106, endPoint x: 295, endPoint y: 80, distance: 172.1
click at [295, 81] on div "The French Revolution, beginning in [DATE], dramatically transformed [GEOGRAPHI…" at bounding box center [305, 86] width 133 height 14
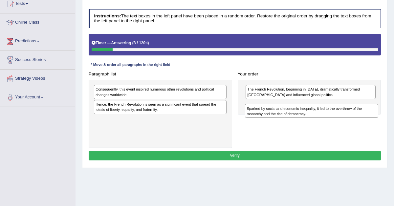
drag, startPoint x: 122, startPoint y: 93, endPoint x: 302, endPoint y: 115, distance: 180.8
click at [301, 115] on div "Sparked by social and economic inequality, it led to the overthrow of the monar…" at bounding box center [311, 111] width 133 height 14
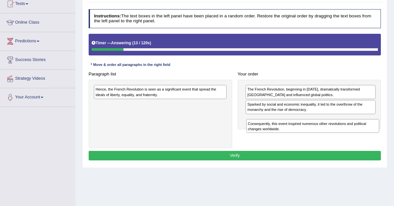
drag, startPoint x: 121, startPoint y: 91, endPoint x: 300, endPoint y: 131, distance: 184.0
click at [300, 131] on div "Consequently, this event inspired numerous other revolutions and political chan…" at bounding box center [313, 126] width 133 height 14
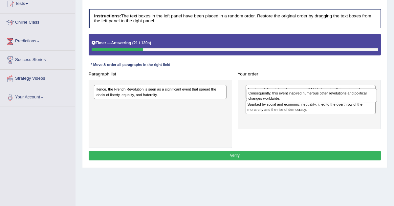
drag, startPoint x: 264, startPoint y: 126, endPoint x: 265, endPoint y: 93, distance: 33.6
click at [265, 93] on div "Consequently, this event inspired numerous other revolutions and political chan…" at bounding box center [312, 96] width 130 height 14
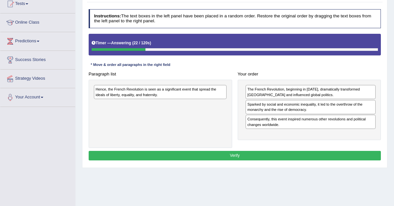
drag, startPoint x: 264, startPoint y: 105, endPoint x: 150, endPoint y: 115, distance: 114.9
click at [246, 114] on div "Sparked by social and economic inequality, it led to the overthrow of the monar…" at bounding box center [311, 107] width 130 height 14
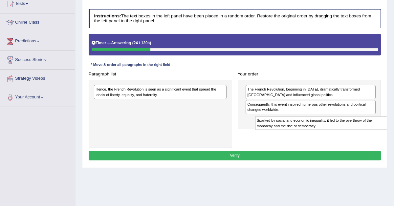
drag, startPoint x: 118, startPoint y: 108, endPoint x: 307, endPoint y: 128, distance: 189.7
click at [308, 128] on div "Sparked by social and economic inequality, it led to the overthrow of the monar…" at bounding box center [321, 123] width 133 height 14
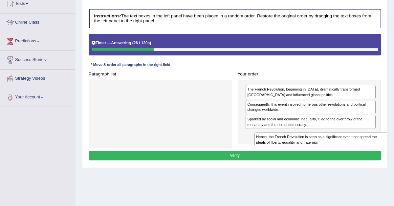
drag, startPoint x: 148, startPoint y: 90, endPoint x: 335, endPoint y: 146, distance: 195.6
click at [336, 146] on div "Paragraph list Hence, the French Revolution is seen as a significant event that…" at bounding box center [235, 108] width 298 height 79
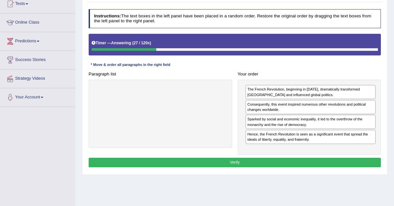
click at [294, 161] on button "Verify" at bounding box center [235, 163] width 293 height 10
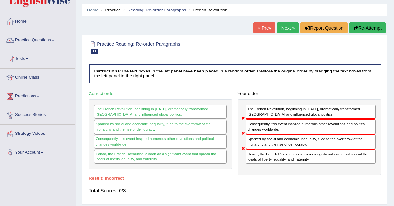
scroll to position [10, 0]
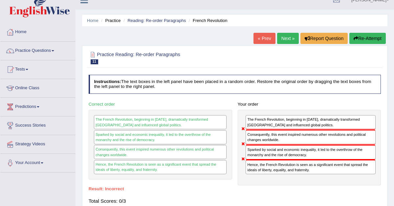
click at [286, 41] on link "Next »" at bounding box center [288, 38] width 22 height 11
click at [284, 38] on link "Next »" at bounding box center [288, 38] width 22 height 11
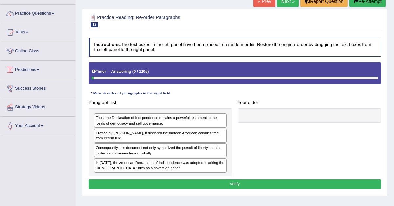
scroll to position [76, 0]
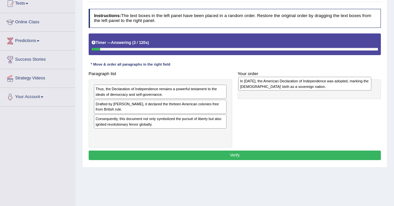
drag, startPoint x: 117, startPoint y: 134, endPoint x: 287, endPoint y: 74, distance: 180.8
click at [287, 74] on div "Paragraph list Thus, the Declaration of Independence remains a powerful testame…" at bounding box center [235, 108] width 298 height 79
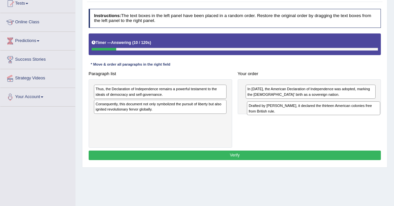
drag, startPoint x: 114, startPoint y: 108, endPoint x: 289, endPoint y: 109, distance: 174.5
click at [289, 110] on div "Drafted by Thomas Jefferson, it declared the thirteen American colonies free fr…" at bounding box center [313, 109] width 133 height 14
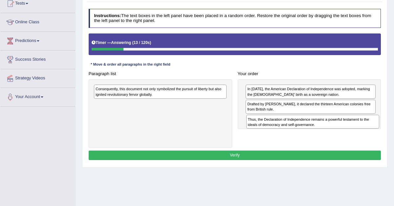
drag, startPoint x: 126, startPoint y: 89, endPoint x: 304, endPoint y: 125, distance: 182.3
click at [305, 125] on div "Thus, the Declaration of Independence remains a powerful testament to the ideal…" at bounding box center [313, 122] width 133 height 14
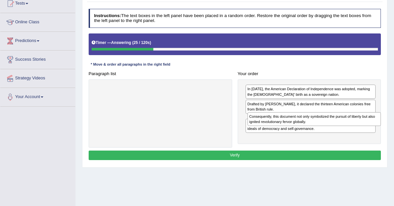
drag, startPoint x: 115, startPoint y: 92, endPoint x: 296, endPoint y: 124, distance: 183.8
click at [296, 125] on div "Consequently, this document not only symbolized the pursuit of liberty but also…" at bounding box center [314, 119] width 133 height 14
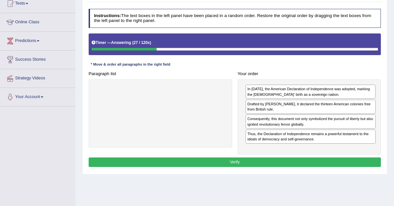
click at [227, 158] on button "Verify" at bounding box center [235, 163] width 293 height 10
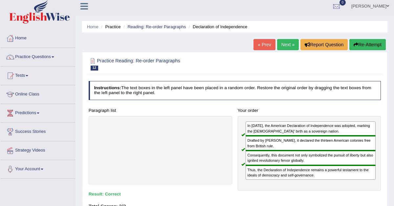
scroll to position [0, 0]
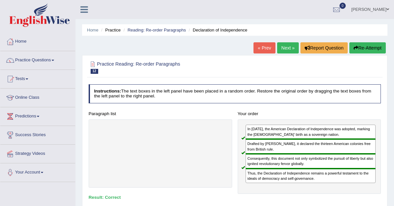
click at [288, 44] on link "Next »" at bounding box center [288, 47] width 22 height 11
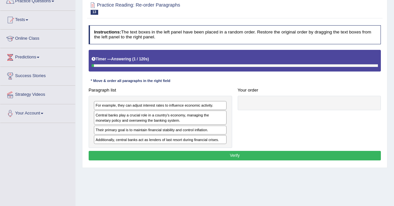
scroll to position [65, 0]
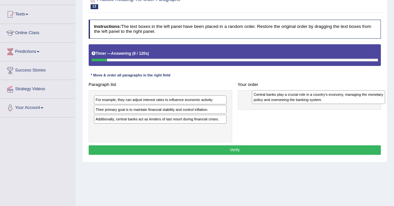
drag, startPoint x: 116, startPoint y: 112, endPoint x: 295, endPoint y: 92, distance: 179.5
click at [295, 93] on div "Central banks play a crucial role in a country's economy, managing the monetary…" at bounding box center [318, 97] width 133 height 14
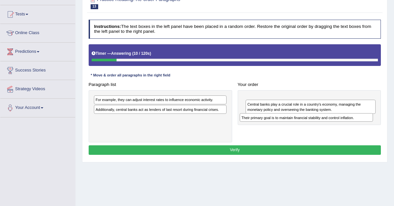
drag, startPoint x: 143, startPoint y: 107, endPoint x: 319, endPoint y: 120, distance: 176.6
click at [319, 120] on div "Their primary goal is to maintain financial stability and control inflation." at bounding box center [306, 117] width 133 height 9
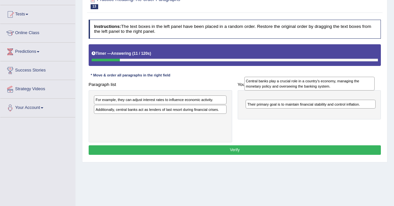
drag, startPoint x: 313, startPoint y: 117, endPoint x: 310, endPoint y: 80, distance: 37.2
click at [311, 82] on div "Central banks play a crucial role in a country's economy, managing the monetary…" at bounding box center [310, 84] width 130 height 14
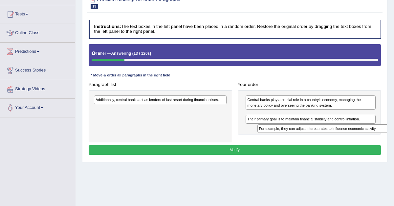
drag, startPoint x: 148, startPoint y: 99, endPoint x: 332, endPoint y: 135, distance: 187.8
click at [332, 135] on div "Paragraph list For example, they can adjust interest rates to influence economi…" at bounding box center [235, 111] width 298 height 63
drag, startPoint x: 313, startPoint y: 125, endPoint x: 313, endPoint y: 118, distance: 6.9
click at [313, 119] on div "Their primary goal is to maintain financial stability and control inflation." at bounding box center [311, 123] width 130 height 9
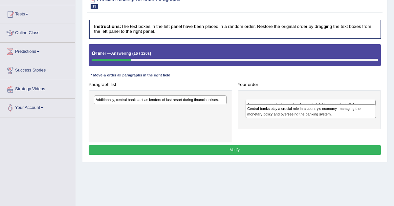
drag, startPoint x: 309, startPoint y: 113, endPoint x: 310, endPoint y: 91, distance: 22.1
click at [310, 105] on div "Central banks play a crucial role in a country's economy, managing the monetary…" at bounding box center [311, 112] width 130 height 14
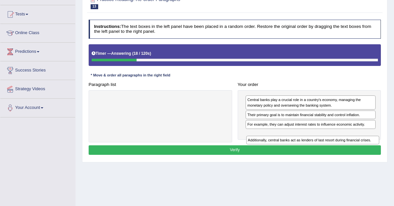
drag, startPoint x: 171, startPoint y: 101, endPoint x: 349, endPoint y: 147, distance: 184.2
click at [349, 147] on div "Instructions: The text boxes in the left panel have been placed in a random ord…" at bounding box center [234, 88] width 295 height 143
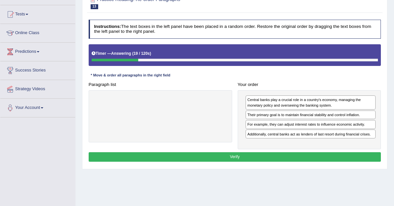
click at [312, 156] on button "Verify" at bounding box center [235, 158] width 293 height 10
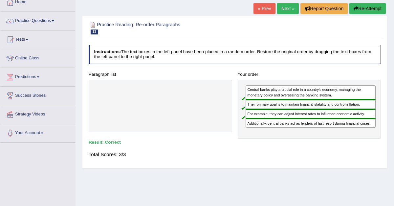
scroll to position [0, 0]
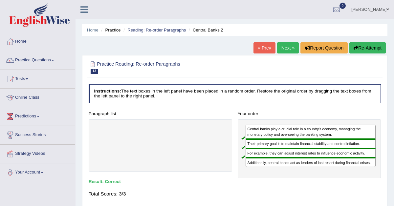
click at [286, 44] on link "Next »" at bounding box center [288, 47] width 22 height 11
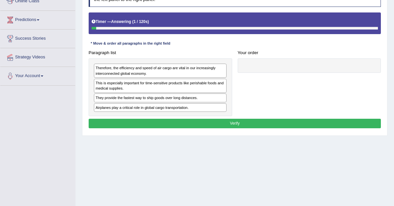
scroll to position [95, 0]
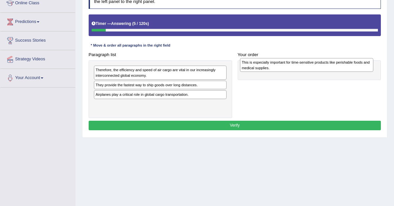
drag, startPoint x: 108, startPoint y: 88, endPoint x: 281, endPoint y: 62, distance: 174.2
click at [281, 62] on div "This is especially important for time-sensitive products like perishable foods …" at bounding box center [306, 65] width 133 height 14
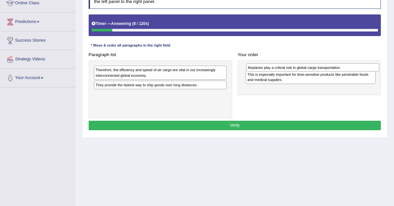
drag, startPoint x: 192, startPoint y: 94, endPoint x: 371, endPoint y: 63, distance: 181.9
click at [371, 63] on div "Airplanes play a critical role in global cargo transportation." at bounding box center [313, 67] width 133 height 9
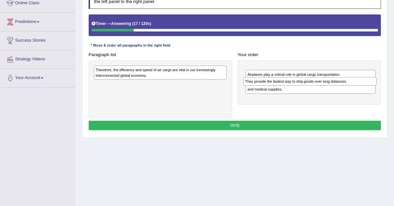
drag, startPoint x: 135, startPoint y: 84, endPoint x: 311, endPoint y: 81, distance: 175.9
click at [312, 81] on div "They provide the fastest way to ship goods over long distances." at bounding box center [310, 81] width 133 height 9
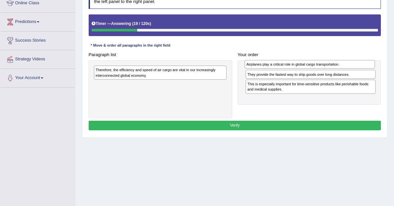
drag, startPoint x: 303, startPoint y: 80, endPoint x: 301, endPoint y: 60, distance: 19.2
click at [301, 61] on div "Airplanes play a critical role in global cargo transportation." at bounding box center [310, 64] width 130 height 9
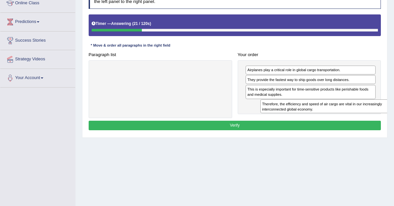
drag, startPoint x: 146, startPoint y: 72, endPoint x: 335, endPoint y: 113, distance: 193.1
click at [335, 113] on div "Therefore, the efficiency and speed of air cargo are vital in our increasingly …" at bounding box center [327, 107] width 133 height 14
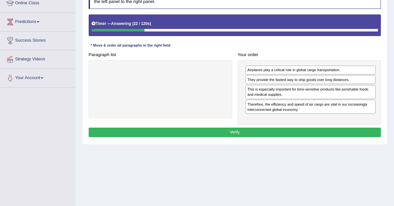
click at [269, 131] on button "Verify" at bounding box center [235, 133] width 293 height 10
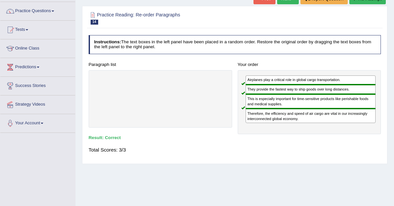
scroll to position [0, 0]
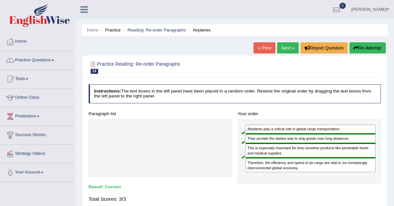
click at [291, 44] on link "Next »" at bounding box center [288, 47] width 22 height 11
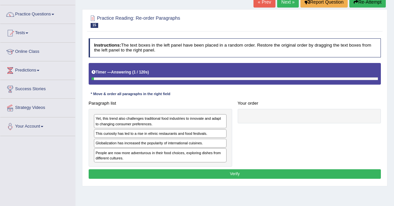
scroll to position [49, 0]
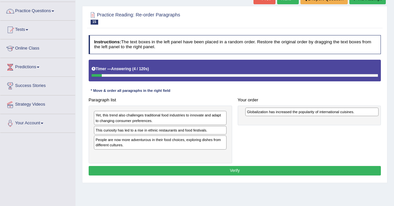
drag, startPoint x: 126, startPoint y: 141, endPoint x: 304, endPoint y: 109, distance: 181.3
click at [304, 109] on div "Globalization has increased the popularity of international cuisines." at bounding box center [312, 112] width 133 height 9
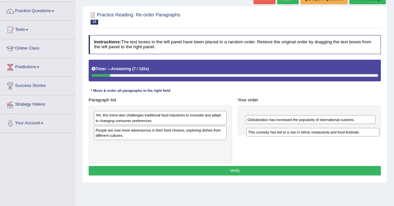
drag, startPoint x: 147, startPoint y: 129, endPoint x: 326, endPoint y: 131, distance: 179.5
click at [327, 131] on div "This curiosity has led to a rise in ethnic restaurants and food festivals." at bounding box center [313, 132] width 133 height 9
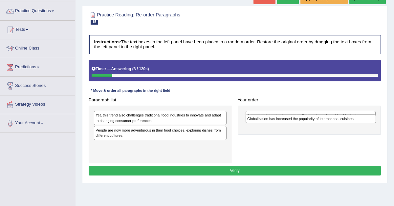
drag, startPoint x: 317, startPoint y: 127, endPoint x: 317, endPoint y: 109, distance: 17.7
click at [317, 115] on div "Globalization has increased the popularity of international cuisines." at bounding box center [311, 119] width 130 height 9
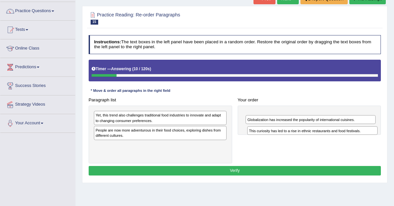
drag, startPoint x: 285, startPoint y: 114, endPoint x: 285, endPoint y: 130, distance: 15.1
click at [286, 130] on div "This curiosity has led to a rise in ethnic restaurants and food festivals." at bounding box center [313, 131] width 130 height 9
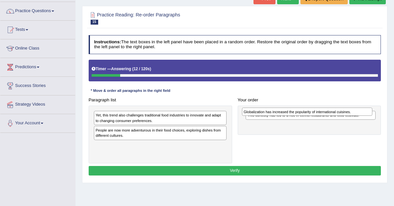
drag, startPoint x: 262, startPoint y: 128, endPoint x: 256, endPoint y: 109, distance: 19.3
click at [257, 111] on div "Globalization has increased the popularity of international cuisines." at bounding box center [307, 112] width 130 height 9
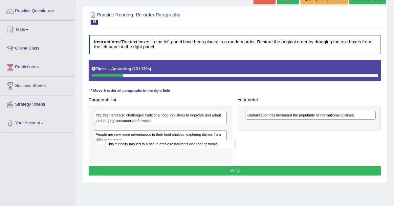
drag, startPoint x: 253, startPoint y: 112, endPoint x: 41, endPoint y: 160, distance: 217.4
click at [46, 158] on div "Toggle navigation Home Practice Questions Speaking Practice Read Aloud Repeat S…" at bounding box center [197, 122] width 394 height 342
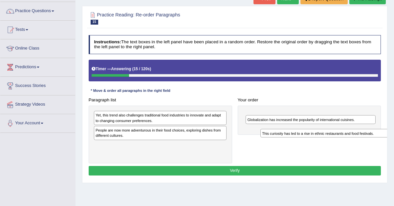
drag, startPoint x: 110, startPoint y: 128, endPoint x: 300, endPoint y: 132, distance: 190.0
click at [301, 132] on div "This curiosity has led to a rise in ethnic restaurants and food festivals." at bounding box center [327, 133] width 133 height 9
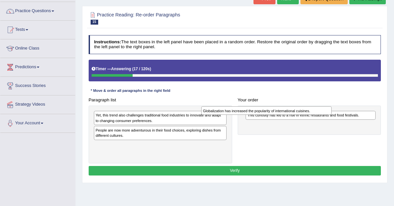
drag, startPoint x: 279, startPoint y: 127, endPoint x: 227, endPoint y: 111, distance: 54.8
click at [227, 111] on div "Globalization has increased the popularity of international cuisines." at bounding box center [266, 110] width 130 height 9
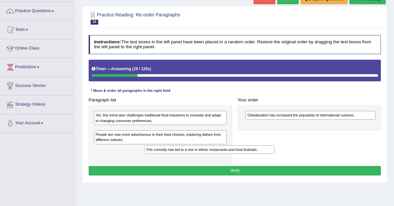
drag, startPoint x: 263, startPoint y: 115, endPoint x: 59, endPoint y: 176, distance: 212.4
click at [59, 177] on div "Toggle navigation Home Practice Questions Speaking Practice Read Aloud Repeat S…" at bounding box center [197, 122] width 394 height 342
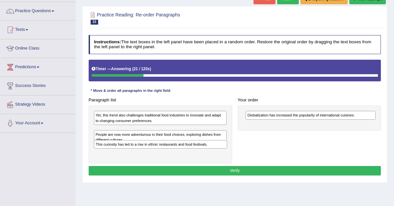
click at [153, 140] on div "This curiosity has led to a rise in ethnic restaurants and food festivals." at bounding box center [160, 144] width 133 height 9
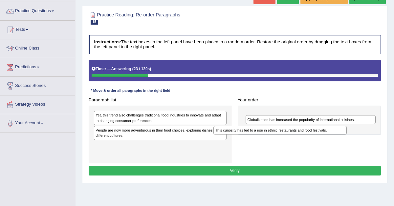
drag, startPoint x: 151, startPoint y: 130, endPoint x: 298, endPoint y: 131, distance: 146.9
click at [298, 131] on div "This curiosity has led to a rise in ethnic restaurants and food festivals." at bounding box center [280, 130] width 133 height 9
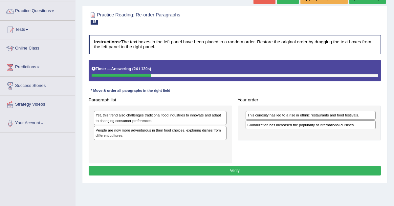
drag, startPoint x: 288, startPoint y: 125, endPoint x: 283, endPoint y: 98, distance: 28.0
click at [283, 121] on div "Globalization has increased the popularity of international cuisines." at bounding box center [311, 125] width 130 height 9
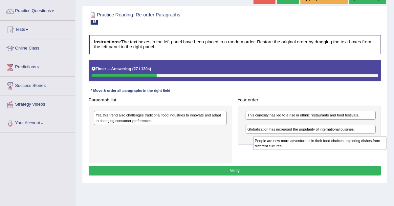
drag, startPoint x: 144, startPoint y: 132, endPoint x: 326, endPoint y: 146, distance: 181.9
click at [326, 146] on div "People are now more adventurous in their food choices, exploring dishes from di…" at bounding box center [319, 143] width 133 height 14
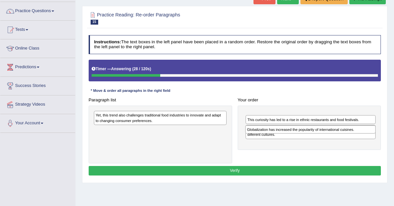
drag, startPoint x: 314, startPoint y: 138, endPoint x: 309, endPoint y: 95, distance: 43.7
click at [309, 96] on div "Your order This curiosity has led to a rise in ethnic restaurants and food fest…" at bounding box center [309, 122] width 149 height 55
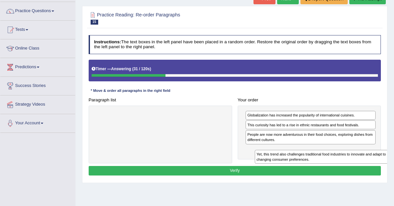
drag, startPoint x: 138, startPoint y: 119, endPoint x: 323, endPoint y: 165, distance: 190.4
click at [323, 165] on div "Instructions: The text boxes in the left panel have been placed in a random ord…" at bounding box center [234, 107] width 295 height 148
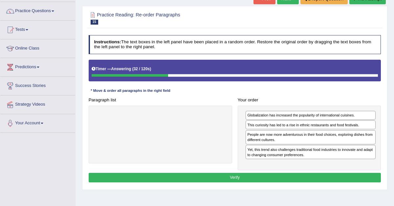
click at [286, 177] on button "Verify" at bounding box center [235, 178] width 293 height 10
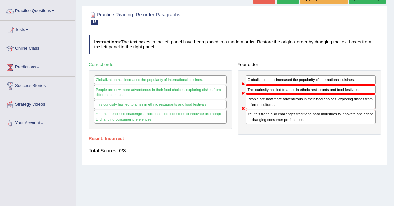
scroll to position [0, 0]
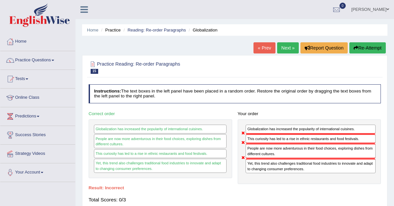
click at [280, 50] on link "Next »" at bounding box center [288, 47] width 22 height 11
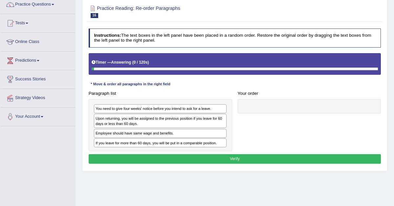
scroll to position [63, 0]
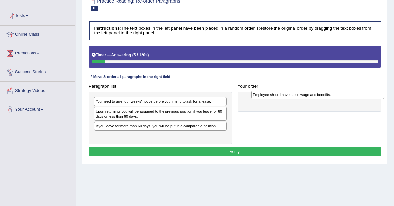
drag, startPoint x: 117, startPoint y: 127, endPoint x: 300, endPoint y: 90, distance: 186.9
click at [300, 91] on div "Employee should have same wage and benefits." at bounding box center [317, 95] width 133 height 9
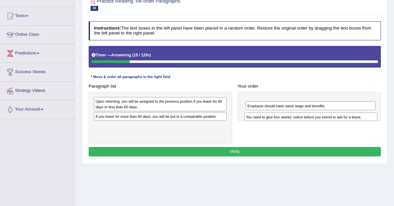
drag, startPoint x: 159, startPoint y: 100, endPoint x: 336, endPoint y: 119, distance: 178.1
click at [336, 119] on div "You need to give four weeks' notice before you intend to ask for a leave." at bounding box center [311, 117] width 133 height 9
drag, startPoint x: 299, startPoint y: 111, endPoint x: 299, endPoint y: 90, distance: 21.0
click at [299, 101] on div "Employee should have same wage and benefits." at bounding box center [311, 105] width 130 height 9
drag, startPoint x: 278, startPoint y: 101, endPoint x: 270, endPoint y: 117, distance: 17.9
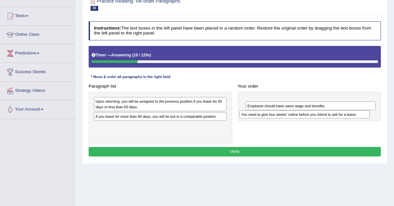
click at [270, 117] on div "You need to give four weeks' notice before you intend to ask for a leave." at bounding box center [305, 114] width 130 height 9
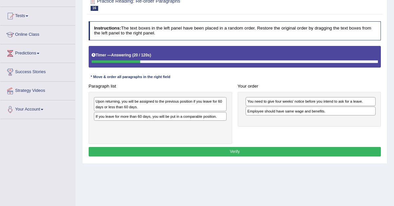
drag, startPoint x: 260, startPoint y: 115, endPoint x: 0, endPoint y: 224, distance: 282.3
click at [0, 143] on html "Toggle navigation Home Practice Questions Speaking Practice Read Aloud Repeat S…" at bounding box center [197, 40] width 394 height 206
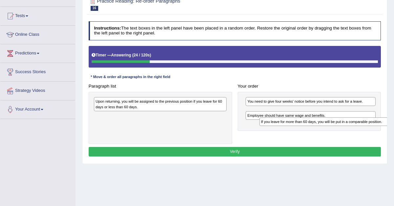
drag, startPoint x: 126, startPoint y: 117, endPoint x: 321, endPoint y: 124, distance: 195.0
click at [321, 124] on div "If you leave for more than 60 days, you will be put in a comparable position." at bounding box center [326, 122] width 133 height 9
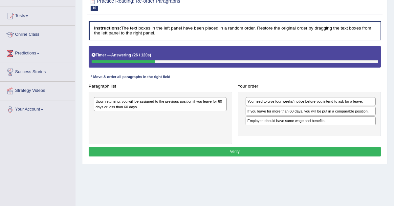
drag, startPoint x: 319, startPoint y: 124, endPoint x: 315, endPoint y: 78, distance: 46.2
click at [315, 79] on div "Instructions: The text boxes in the left panel have been placed in a random ord…" at bounding box center [234, 90] width 295 height 143
drag, startPoint x: 281, startPoint y: 121, endPoint x: 271, endPoint y: 91, distance: 31.8
click at [270, 93] on div "Employee should have same wage and benefits." at bounding box center [301, 97] width 130 height 9
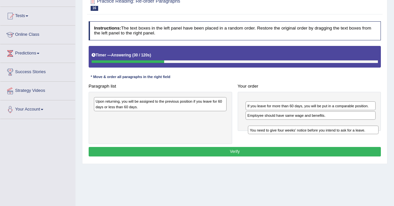
drag, startPoint x: 264, startPoint y: 100, endPoint x: 265, endPoint y: 128, distance: 27.7
click at [265, 128] on div "You need to give four weeks' notice before you intend to ask for a leave." at bounding box center [313, 130] width 130 height 9
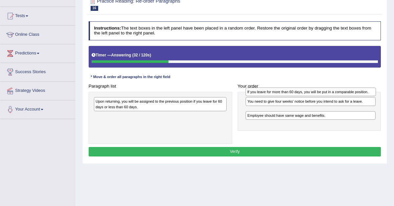
drag, startPoint x: 257, startPoint y: 110, endPoint x: 257, endPoint y: 88, distance: 22.7
click at [257, 88] on div "If you leave for more than 60 days, you will be put in a comparable position." at bounding box center [311, 92] width 130 height 9
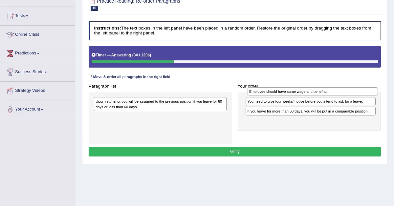
drag, startPoint x: 256, startPoint y: 122, endPoint x: 259, endPoint y: 87, distance: 34.6
click at [258, 87] on div "Employee should have same wage and benefits." at bounding box center [313, 91] width 130 height 9
drag, startPoint x: 229, startPoint y: 115, endPoint x: 158, endPoint y: 130, distance: 71.9
click at [161, 130] on div "Paragraph list Upon returning, you will be assigned to the previous position if…" at bounding box center [235, 113] width 298 height 63
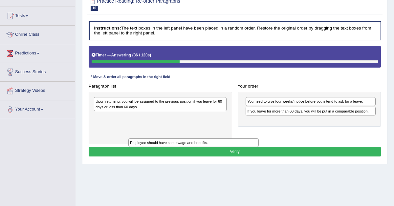
drag, startPoint x: 266, startPoint y: 121, endPoint x: 82, endPoint y: 149, distance: 186.2
click at [89, 149] on div "Instructions: The text boxes in the left panel have been placed in a random ord…" at bounding box center [234, 90] width 295 height 143
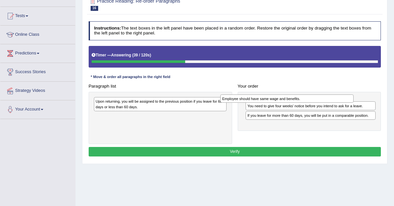
drag, startPoint x: 138, startPoint y: 116, endPoint x: 308, endPoint y: 93, distance: 172.0
click at [304, 95] on div "Employee should have same wage and benefits." at bounding box center [287, 99] width 133 height 9
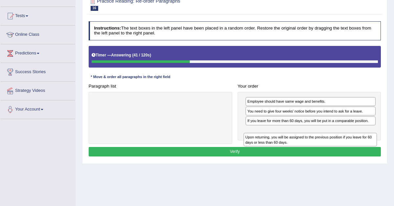
drag, startPoint x: 153, startPoint y: 105, endPoint x: 328, endPoint y: 147, distance: 180.2
click at [328, 147] on div "Instructions: The text boxes in the left panel have been placed in a random ord…" at bounding box center [234, 90] width 295 height 143
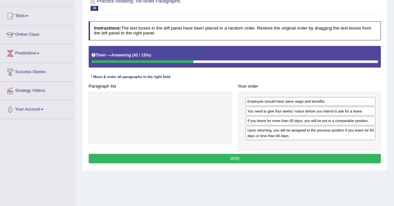
click at [277, 156] on button "Verify" at bounding box center [235, 159] width 293 height 10
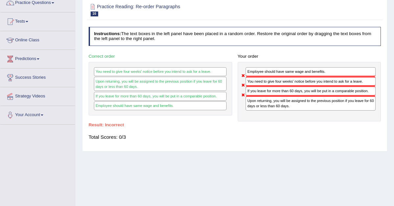
scroll to position [0, 0]
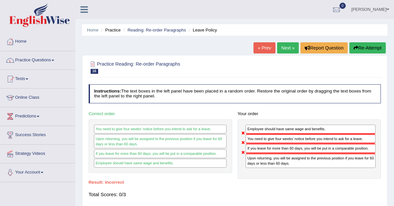
click at [285, 44] on link "Next »" at bounding box center [288, 47] width 22 height 11
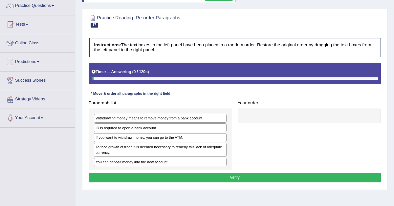
scroll to position [61, 0]
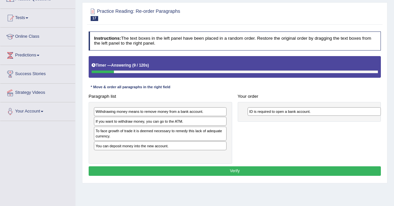
drag, startPoint x: 148, startPoint y: 121, endPoint x: 326, endPoint y: 106, distance: 179.4
click at [326, 107] on div "ID is required to open a bank account." at bounding box center [314, 111] width 133 height 9
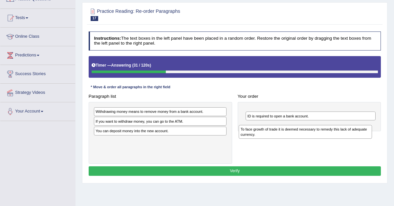
drag, startPoint x: 129, startPoint y: 131, endPoint x: 300, endPoint y: 130, distance: 170.9
click at [300, 130] on div "To face growth of trade it is deemed necessary to remedy this lack of adequate …" at bounding box center [305, 132] width 133 height 14
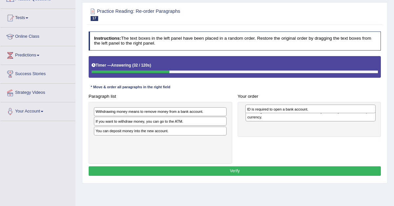
drag, startPoint x: 284, startPoint y: 127, endPoint x: 282, endPoint y: 96, distance: 30.7
click at [282, 105] on div "ID is required to open a bank account." at bounding box center [311, 109] width 130 height 9
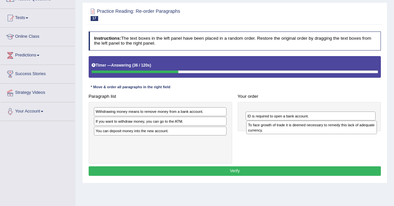
drag, startPoint x: 269, startPoint y: 112, endPoint x: 270, endPoint y: 128, distance: 15.8
click at [270, 128] on div "To face growth of trade it is deemed necessary to remedy this lack of adequate …" at bounding box center [312, 128] width 130 height 14
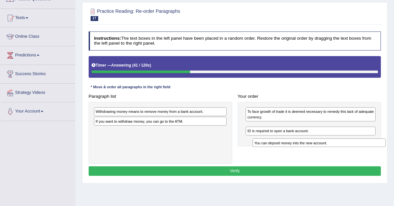
drag, startPoint x: 118, startPoint y: 132, endPoint x: 298, endPoint y: 147, distance: 180.7
click at [298, 147] on div "Paragraph list Withdrawing money means to remove money from a bank account. If …" at bounding box center [235, 128] width 298 height 72
drag, startPoint x: 287, startPoint y: 137, endPoint x: 286, endPoint y: 127, distance: 9.6
click at [286, 128] on div "ID is required to open a bank account." at bounding box center [311, 131] width 130 height 9
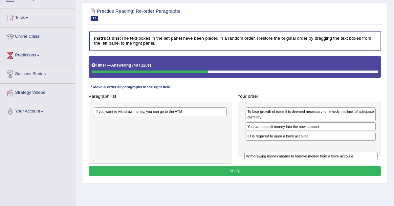
drag, startPoint x: 140, startPoint y: 111, endPoint x: 371, endPoint y: 153, distance: 234.9
click at [371, 154] on div "Paragraph list Withdrawing money means to remove money from a bank account. If …" at bounding box center [235, 128] width 298 height 72
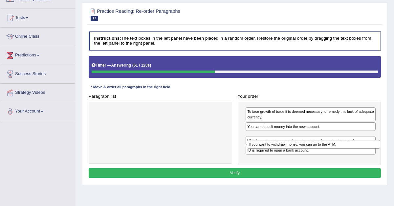
drag, startPoint x: 126, startPoint y: 110, endPoint x: 305, endPoint y: 147, distance: 183.2
click at [305, 147] on div "Paragraph list If you want to withdraw money, you can go to the ATM. Correct or…" at bounding box center [235, 129] width 298 height 74
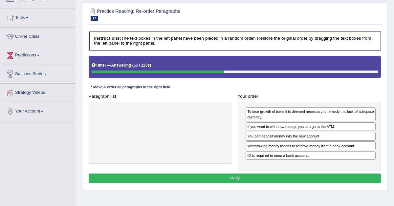
click at [253, 179] on button "Verify" at bounding box center [235, 179] width 293 height 10
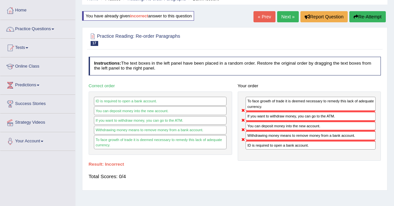
scroll to position [0, 0]
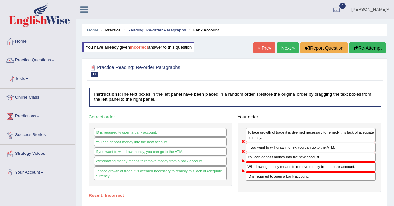
click at [287, 48] on link "Next »" at bounding box center [288, 47] width 22 height 11
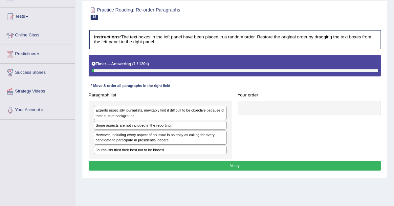
scroll to position [81, 0]
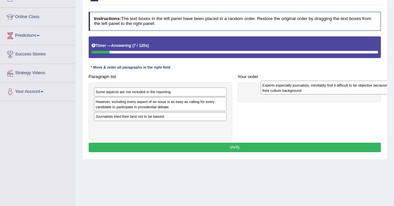
drag, startPoint x: 132, startPoint y: 93, endPoint x: 317, endPoint y: 86, distance: 185.5
click at [318, 86] on div "Experts especially journalists, inevitably find it difficult to be objective be…" at bounding box center [327, 88] width 133 height 14
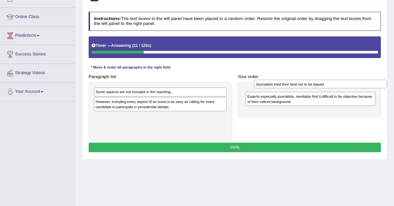
drag, startPoint x: 136, startPoint y: 117, endPoint x: 319, endPoint y: 81, distance: 186.0
click at [319, 81] on div "Journalists tried their best not to be biased." at bounding box center [320, 84] width 133 height 9
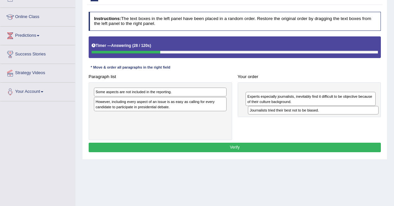
drag, startPoint x: 262, startPoint y: 91, endPoint x: 265, endPoint y: 115, distance: 23.8
click at [265, 115] on div "Journalists tried their best not to be biased." at bounding box center [313, 110] width 130 height 9
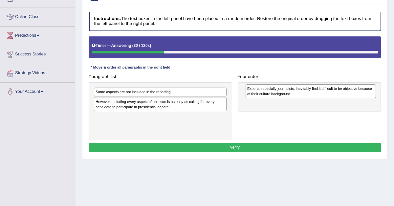
drag, startPoint x: 262, startPoint y: 107, endPoint x: 259, endPoint y: 79, distance: 28.1
click at [259, 84] on div "Experts especially journalists, inevitably find it difficult to be objective be…" at bounding box center [311, 91] width 130 height 14
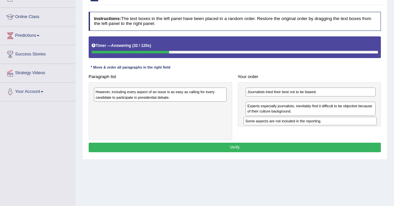
drag, startPoint x: 163, startPoint y: 89, endPoint x: 339, endPoint y: 124, distance: 179.9
click at [339, 124] on div "Some aspects are not included in the reporting." at bounding box center [310, 121] width 133 height 9
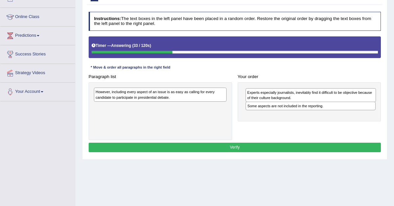
drag, startPoint x: 325, startPoint y: 113, endPoint x: 325, endPoint y: 72, distance: 41.1
click at [325, 88] on div "Experts especially journalists, inevitably find it difficult to be objective be…" at bounding box center [311, 95] width 130 height 14
drag, startPoint x: 288, startPoint y: 105, endPoint x: 289, endPoint y: 117, distance: 12.3
click at [289, 111] on div "Journalists tried their best not to be biased." at bounding box center [311, 107] width 130 height 9
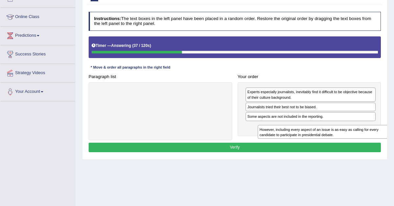
drag, startPoint x: 167, startPoint y: 95, endPoint x: 360, endPoint y: 139, distance: 198.0
click at [360, 139] on div "Instructions: The text boxes in the left panel have been placed in a random ord…" at bounding box center [234, 83] width 295 height 148
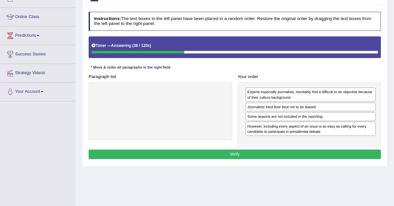
click at [310, 152] on button "Verify" at bounding box center [235, 155] width 293 height 10
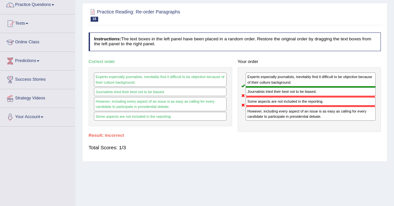
scroll to position [0, 0]
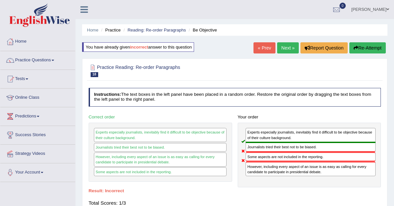
click at [283, 50] on link "Next »" at bounding box center [288, 47] width 22 height 11
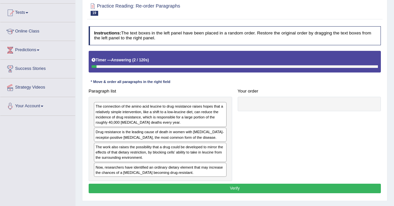
scroll to position [94, 0]
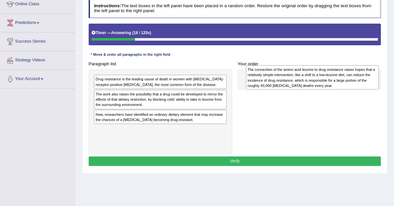
drag, startPoint x: 149, startPoint y: 86, endPoint x: 328, endPoint y: 75, distance: 179.8
click at [328, 75] on div "The connection of the amino acid leucine to drug resistance raises hopes that a…" at bounding box center [312, 77] width 133 height 24
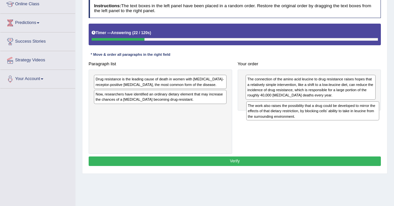
drag, startPoint x: 163, startPoint y: 97, endPoint x: 342, endPoint y: 111, distance: 179.7
click at [342, 111] on div "The work also raises the possibility that a drug could be developed to mirror t…" at bounding box center [313, 111] width 133 height 19
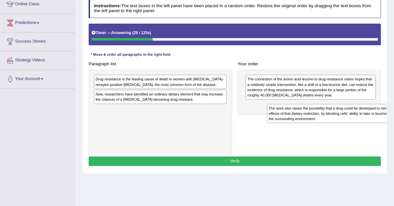
drag, startPoint x: 105, startPoint y: 120, endPoint x: 300, endPoint y: 118, distance: 195.2
click at [300, 118] on div "The work also raises the possibility that a drug could be developed to mirror t…" at bounding box center [333, 113] width 133 height 19
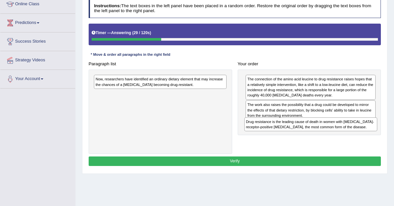
drag, startPoint x: 150, startPoint y: 81, endPoint x: 327, endPoint y: 131, distance: 184.2
click at [327, 131] on div "Paragraph list Drug resistance is the leading cause of death in women with estr…" at bounding box center [235, 106] width 298 height 95
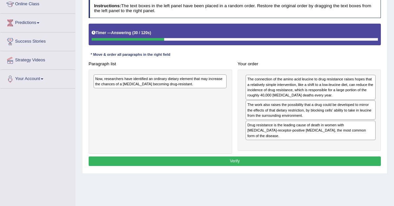
drag, startPoint x: 122, startPoint y: 75, endPoint x: 123, endPoint y: 80, distance: 4.6
click at [122, 79] on div "Now, researchers have identified an ordinary dietary element that may increase …" at bounding box center [160, 82] width 133 height 14
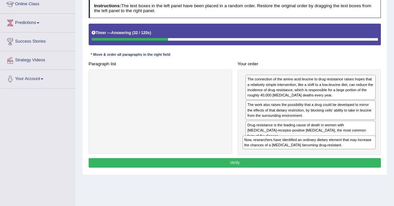
drag, startPoint x: 123, startPoint y: 80, endPoint x: 300, endPoint y: 151, distance: 191.0
click at [299, 151] on div "Paragraph list Now, researchers have identified an ordinary dietary element tha…" at bounding box center [235, 107] width 298 height 97
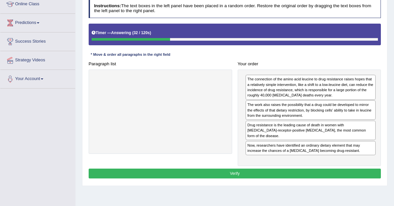
click at [265, 169] on button "Verify" at bounding box center [235, 174] width 293 height 10
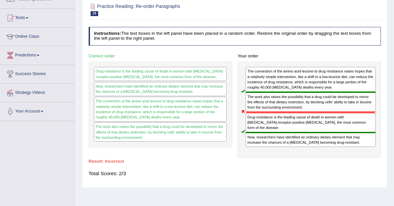
scroll to position [0, 0]
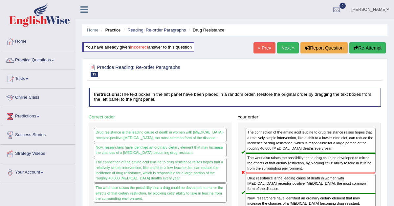
click at [284, 49] on link "Next »" at bounding box center [288, 47] width 22 height 11
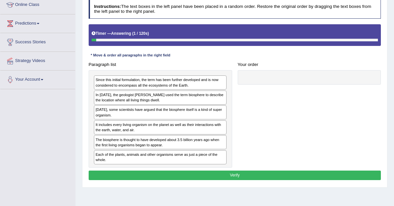
scroll to position [95, 0]
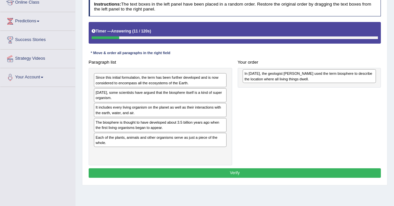
drag, startPoint x: 143, startPoint y: 93, endPoint x: 318, endPoint y: 67, distance: 176.5
click at [318, 69] on div "In 1875, the geologist Eduard Suess used the term biosphere to describe the loc…" at bounding box center [309, 76] width 133 height 14
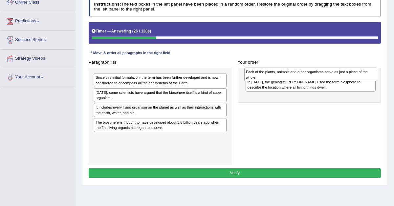
drag, startPoint x: 144, startPoint y: 140, endPoint x: 321, endPoint y: 64, distance: 192.5
click at [321, 64] on div "Paragraph list Since this initial formulation, the term has been further develo…" at bounding box center [235, 112] width 298 height 108
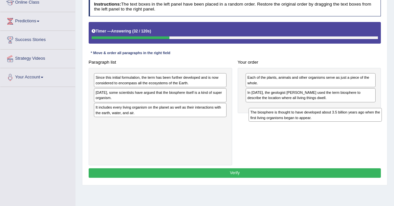
drag, startPoint x: 146, startPoint y: 129, endPoint x: 326, endPoint y: 115, distance: 180.6
click at [326, 115] on div "The biosphere is thought to have developed about 3.5 billion years ago when the…" at bounding box center [315, 115] width 133 height 14
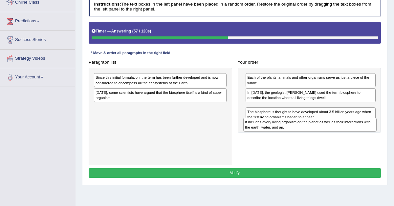
drag, startPoint x: 127, startPoint y: 111, endPoint x: 303, endPoint y: 129, distance: 177.1
click at [303, 129] on div "It includes every living organism on the planet as well as their interactions w…" at bounding box center [310, 125] width 133 height 14
drag, startPoint x: 293, startPoint y: 128, endPoint x: 291, endPoint y: 112, distance: 15.9
click at [291, 112] on div "The biosphere is thought to have developed about 3.5 billion years ago when the…" at bounding box center [311, 117] width 130 height 14
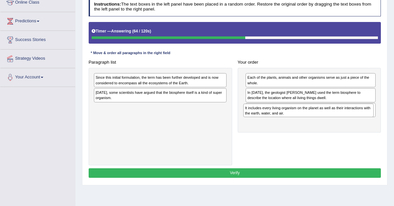
drag, startPoint x: 265, startPoint y: 129, endPoint x: 262, endPoint y: 109, distance: 19.3
click at [262, 110] on div "It includes every living organism on the planet as well as their interactions w…" at bounding box center [309, 111] width 130 height 14
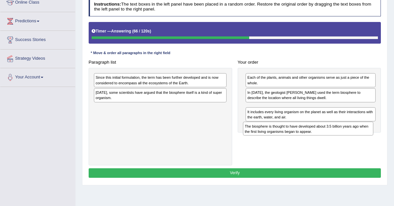
drag, startPoint x: 262, startPoint y: 109, endPoint x: 259, endPoint y: 134, distance: 24.5
click at [259, 133] on div "The biosphere is thought to have developed about 3.5 billion years ago when the…" at bounding box center [308, 129] width 130 height 14
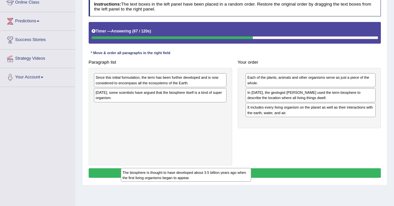
drag, startPoint x: 256, startPoint y: 108, endPoint x: 109, endPoint y: 185, distance: 165.8
click at [109, 185] on div "Home Practice Reading: Re-order Paragraphs Scientists You have already given in…" at bounding box center [235, 69] width 319 height 329
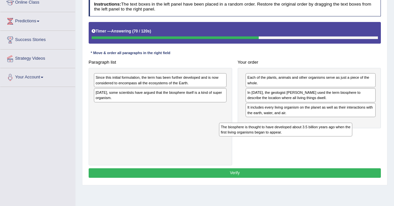
drag, startPoint x: 126, startPoint y: 111, endPoint x: 288, endPoint y: 133, distance: 164.3
click at [285, 134] on div "The biosphere is thought to have developed about 3.5 billion years ago when the…" at bounding box center [285, 130] width 133 height 14
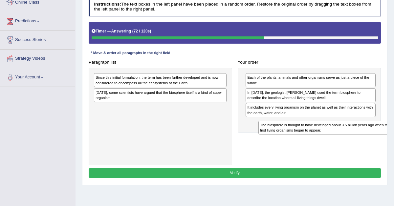
drag, startPoint x: 152, startPoint y: 109, endPoint x: 335, endPoint y: 131, distance: 184.7
click at [336, 131] on div "The biosphere is thought to have developed about 3.5 billion years ago when the…" at bounding box center [325, 128] width 133 height 14
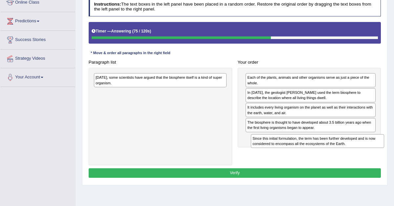
drag, startPoint x: 168, startPoint y: 81, endPoint x: 349, endPoint y: 154, distance: 195.7
click at [349, 154] on div "Paragraph list Since this initial formulation, the term has been further develo…" at bounding box center [235, 112] width 298 height 108
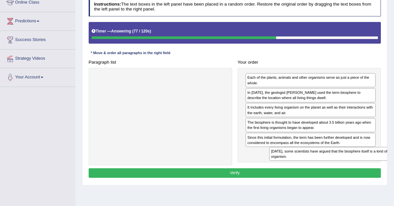
drag, startPoint x: 175, startPoint y: 82, endPoint x: 375, endPoint y: 169, distance: 218.9
click at [376, 169] on div "Instructions: The text boxes in the left panel have been placed in a random ord…" at bounding box center [234, 89] width 295 height 188
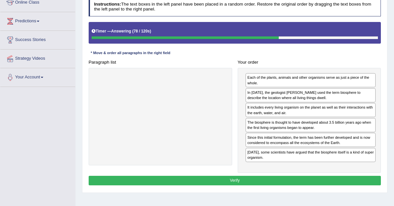
click at [321, 181] on button "Verify" at bounding box center [235, 181] width 293 height 10
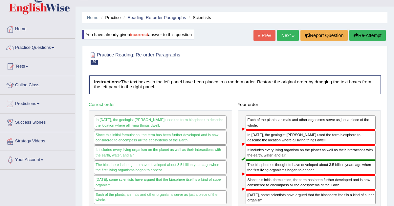
scroll to position [0, 0]
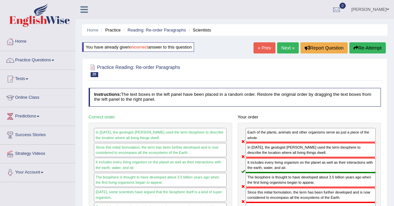
click at [279, 48] on link "Next »" at bounding box center [288, 47] width 22 height 11
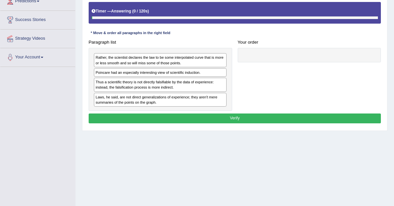
scroll to position [119, 0]
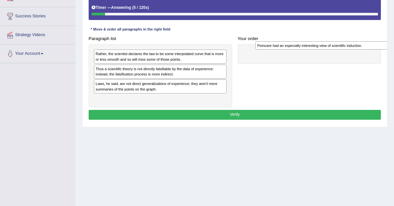
drag, startPoint x: 171, startPoint y: 67, endPoint x: 352, endPoint y: 44, distance: 182.9
click at [353, 44] on div "Poincare had an especially interesting view of scientific induction." at bounding box center [322, 45] width 133 height 9
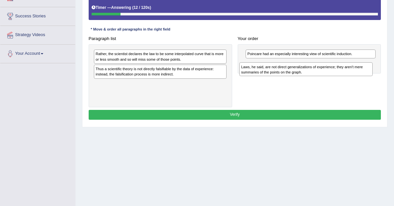
drag, startPoint x: 135, startPoint y: 90, endPoint x: 311, endPoint y: 74, distance: 176.3
click at [311, 75] on div "Laws, he said, are not direct generalizations of experience; they aren't mere s…" at bounding box center [306, 69] width 133 height 14
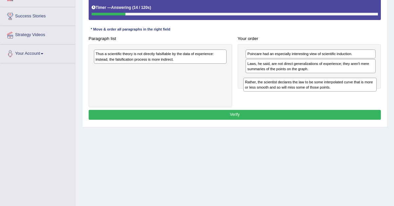
drag, startPoint x: 152, startPoint y: 55, endPoint x: 332, endPoint y: 89, distance: 183.5
click at [332, 89] on div "Rather, the scientist declares the law to be some interpolated curve that is mo…" at bounding box center [310, 85] width 133 height 14
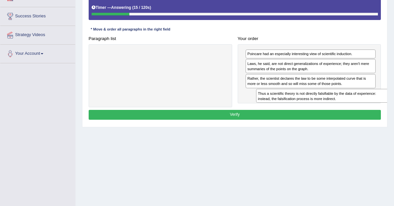
drag, startPoint x: 192, startPoint y: 55, endPoint x: 376, endPoint y: 102, distance: 190.2
click at [378, 102] on div "Thus a scientific theory is not directly falsifiable by the data of experience:…" at bounding box center [322, 96] width 133 height 14
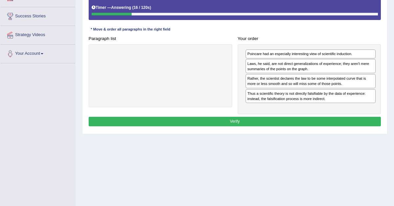
click at [329, 120] on button "Verify" at bounding box center [235, 122] width 293 height 10
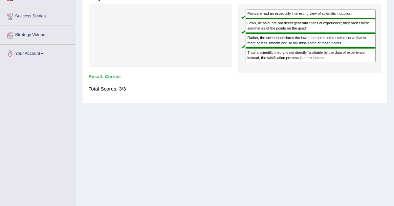
scroll to position [0, 0]
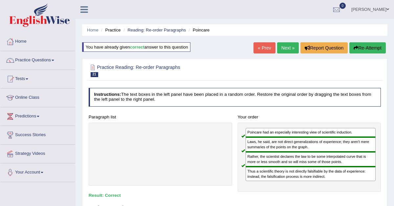
click at [286, 49] on link "Next »" at bounding box center [288, 47] width 22 height 11
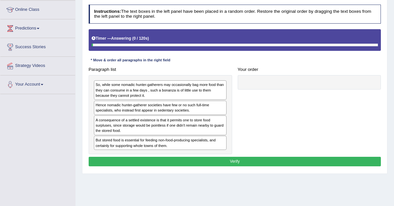
scroll to position [93, 0]
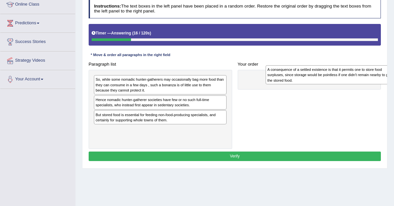
drag, startPoint x: 120, startPoint y: 120, endPoint x: 300, endPoint y: 72, distance: 186.4
click at [300, 72] on div "A consequence of a settled existence is that it permits one to store food surpl…" at bounding box center [332, 74] width 133 height 19
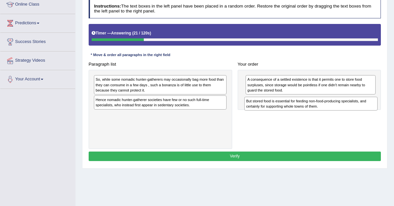
drag, startPoint x: 145, startPoint y: 121, endPoint x: 322, endPoint y: 105, distance: 177.5
click at [322, 105] on div "But stored food is essential for feeding non-food-producing specialists, and ce…" at bounding box center [311, 104] width 133 height 14
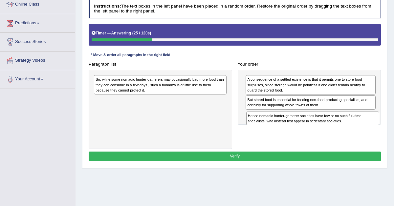
drag, startPoint x: 177, startPoint y: 104, endPoint x: 357, endPoint y: 123, distance: 180.5
click at [357, 123] on div "Hence nomadic hunter-gatherer societies have few or no such full-time specialis…" at bounding box center [313, 119] width 133 height 14
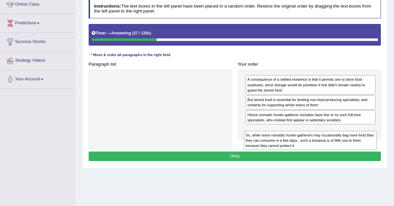
drag, startPoint x: 184, startPoint y: 86, endPoint x: 358, endPoint y: 151, distance: 186.2
click at [359, 151] on div "Instructions: The text boxes in the left panel have been placed in a random ord…" at bounding box center [234, 81] width 295 height 169
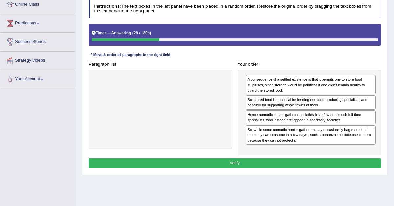
click at [294, 161] on button "Verify" at bounding box center [235, 164] width 293 height 10
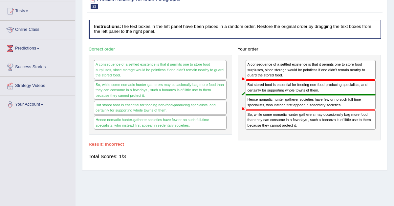
scroll to position [0, 0]
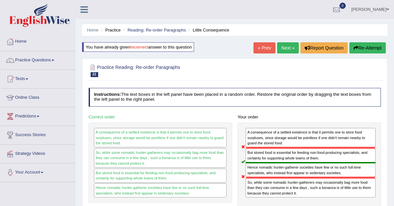
click at [285, 50] on link "Next »" at bounding box center [288, 47] width 22 height 11
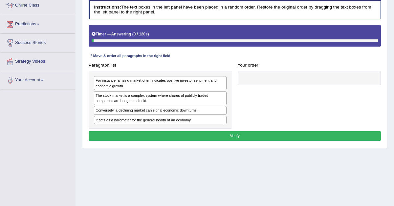
scroll to position [94, 0]
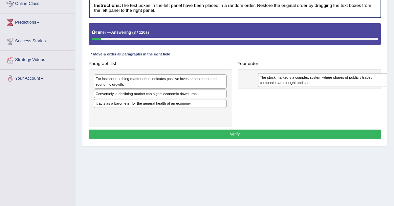
drag, startPoint x: 127, startPoint y: 97, endPoint x: 308, endPoint y: 72, distance: 182.8
click at [309, 73] on div "The stock market is a complex system where shares of publicly traded companies …" at bounding box center [324, 80] width 133 height 14
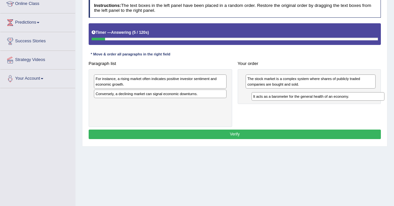
drag, startPoint x: 153, startPoint y: 104, endPoint x: 336, endPoint y: 96, distance: 183.6
click at [336, 96] on div "It acts as a barometer for the general health of an economy." at bounding box center [318, 96] width 133 height 9
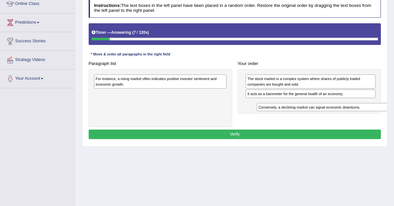
drag, startPoint x: 146, startPoint y: 93, endPoint x: 332, endPoint y: 107, distance: 186.5
click at [332, 107] on div "Conversely, a declining market can signal economic downturns." at bounding box center [323, 107] width 133 height 9
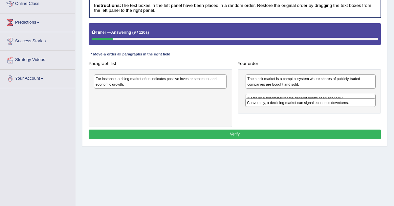
drag, startPoint x: 271, startPoint y: 94, endPoint x: 267, endPoint y: 115, distance: 21.3
click at [267, 115] on div "Paragraph list For instance, a rising market often indicates positive investor …" at bounding box center [235, 93] width 298 height 68
drag, startPoint x: 257, startPoint y: 102, endPoint x: 257, endPoint y: 93, distance: 9.5
click at [257, 93] on div "It acts as a barometer for the general health of an economy." at bounding box center [311, 96] width 130 height 9
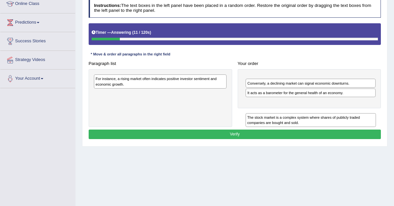
drag, startPoint x: 256, startPoint y: 79, endPoint x: 256, endPoint y: 130, distance: 51.3
click at [256, 127] on div "The stock market is a complex system where shares of publicly traded companies …" at bounding box center [311, 120] width 130 height 14
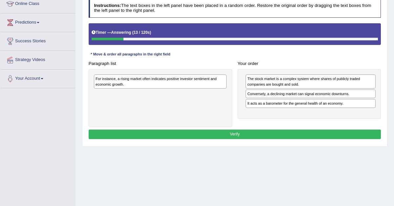
drag, startPoint x: 254, startPoint y: 108, endPoint x: 255, endPoint y: 88, distance: 19.4
click at [254, 88] on div "The stock market is a complex system where shares of publicly traded companies …" at bounding box center [310, 94] width 144 height 50
drag, startPoint x: 255, startPoint y: 103, endPoint x: 255, endPoint y: 95, distance: 7.9
click at [255, 99] on div "It acts as a barometer for the general health of an economy." at bounding box center [311, 103] width 130 height 9
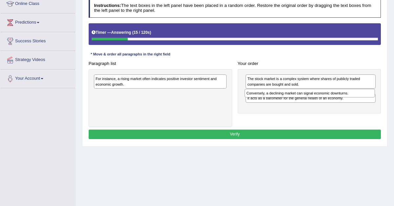
drag, startPoint x: 255, startPoint y: 94, endPoint x: 46, endPoint y: 219, distance: 243.2
click at [46, 112] on html "Toggle navigation Home Practice Questions Speaking Practice Read Aloud Repeat S…" at bounding box center [197, 9] width 394 height 206
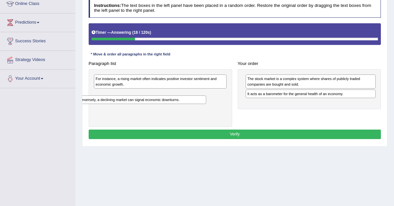
drag, startPoint x: 256, startPoint y: 94, endPoint x: 81, endPoint y: 107, distance: 176.3
click at [80, 106] on div "Home Practice Reading: Re-order Paragraphs Stock Market You have already given …" at bounding box center [235, 70] width 319 height 329
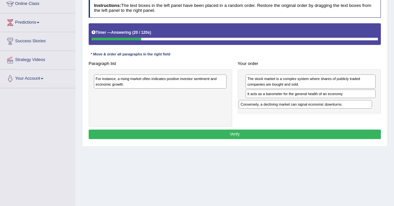
drag, startPoint x: 125, startPoint y: 94, endPoint x: 298, endPoint y: 107, distance: 173.3
click at [297, 107] on div "Conversely, a declining market can signal economic downturns." at bounding box center [305, 104] width 133 height 9
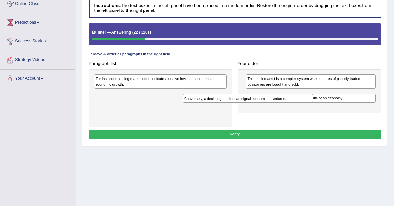
drag, startPoint x: 290, startPoint y: 96, endPoint x: 56, endPoint y: 144, distance: 239.2
click at [61, 142] on div "Toggle navigation Home Practice Questions Speaking Practice Read Aloud Repeat S…" at bounding box center [197, 77] width 394 height 342
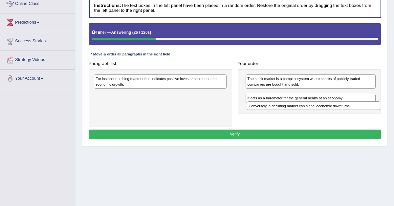
drag, startPoint x: 120, startPoint y: 93, endPoint x: 298, endPoint y: 111, distance: 179.3
click at [298, 110] on div "Conversely, a declining market can signal economic downturns." at bounding box center [313, 106] width 133 height 9
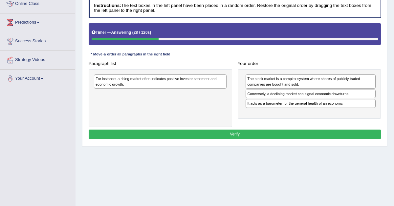
drag, startPoint x: 295, startPoint y: 102, endPoint x: 295, endPoint y: 90, distance: 11.8
click at [295, 99] on div "It acts as a barometer for the general health of an economy." at bounding box center [311, 103] width 130 height 9
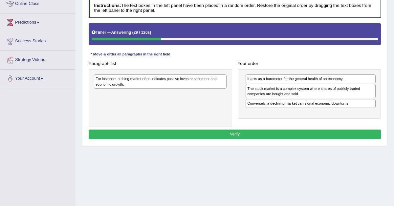
drag, startPoint x: 295, startPoint y: 88, endPoint x: 295, endPoint y: 60, distance: 28.3
click at [295, 84] on div "The stock market is a complex system where shares of publicly traded companies …" at bounding box center [311, 91] width 130 height 14
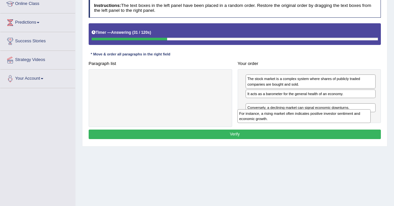
drag, startPoint x: 129, startPoint y: 78, endPoint x: 300, endPoint y: 118, distance: 175.6
click at [300, 118] on div "For instance, a rising market often indicates positive investor sentiment and e…" at bounding box center [304, 116] width 133 height 14
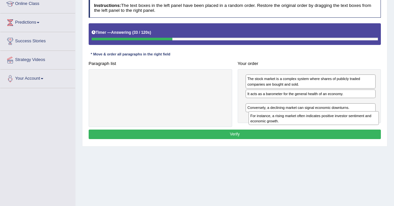
drag, startPoint x: 292, startPoint y: 105, endPoint x: 295, endPoint y: 120, distance: 15.9
click at [295, 120] on div "For instance, a rising market often indicates positive investor sentiment and e…" at bounding box center [314, 118] width 130 height 14
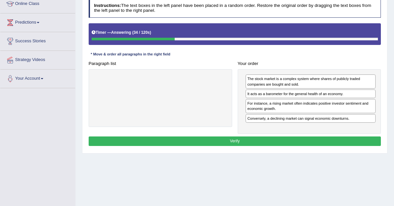
click at [276, 143] on button "Verify" at bounding box center [235, 142] width 293 height 10
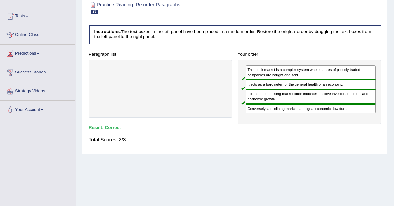
scroll to position [0, 0]
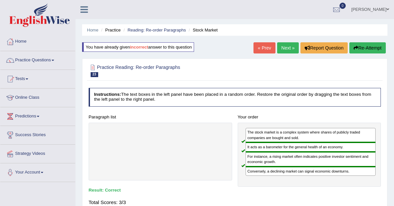
click at [287, 46] on link "Next »" at bounding box center [288, 47] width 22 height 11
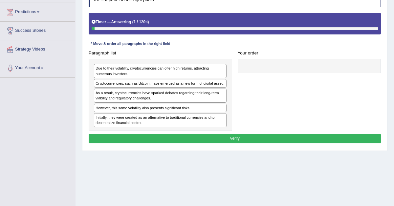
scroll to position [105, 0]
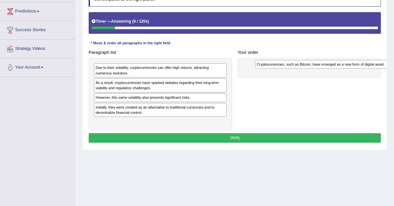
drag, startPoint x: 135, startPoint y: 83, endPoint x: 305, endPoint y: 58, distance: 172.5
click at [305, 60] on div "Cryptocurrencies, such as Bitcoin, have emerged as a new form of digital asset." at bounding box center [321, 64] width 133 height 9
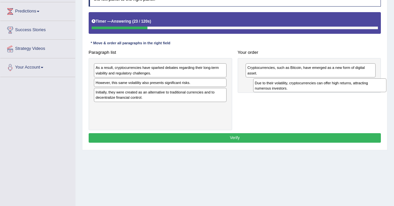
drag, startPoint x: 141, startPoint y: 68, endPoint x: 323, endPoint y: 87, distance: 183.1
click at [323, 87] on div "Due to their volatility, cryptocurrencies can offer high returns, attracting nu…" at bounding box center [319, 86] width 133 height 14
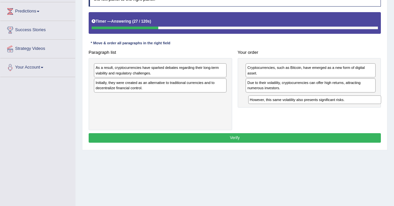
drag, startPoint x: 172, startPoint y: 83, endPoint x: 354, endPoint y: 103, distance: 183.2
click at [354, 103] on div "Paragraph list As a result, cryptocurrencies have sparked debates regarding the…" at bounding box center [235, 89] width 298 height 83
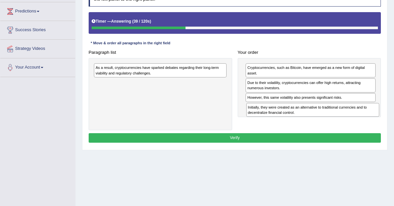
drag, startPoint x: 160, startPoint y: 84, endPoint x: 340, endPoint y: 114, distance: 181.9
click at [340, 114] on div "Initially, they were created as an alternative to traditional currencies and to…" at bounding box center [313, 110] width 133 height 14
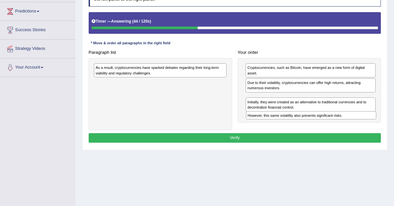
drag, startPoint x: 290, startPoint y: 97, endPoint x: 291, endPoint y: 119, distance: 22.4
click at [290, 119] on div "However, this same volatility also presents significant risks." at bounding box center [311, 115] width 130 height 9
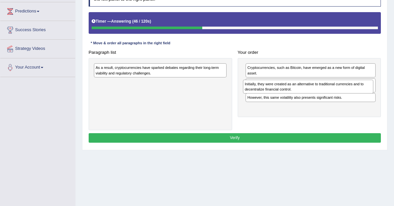
drag, startPoint x: 286, startPoint y: 111, endPoint x: 283, endPoint y: 85, distance: 26.1
click at [283, 85] on div "Initially, they were created as an alternative to traditional currencies and to…" at bounding box center [308, 87] width 130 height 14
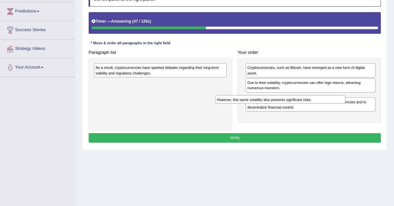
drag, startPoint x: 277, startPoint y: 97, endPoint x: 65, endPoint y: 98, distance: 212.0
click at [65, 99] on div "Toggle navigation Home Practice Questions Speaking Practice Read Aloud Repeat S…" at bounding box center [197, 66] width 394 height 342
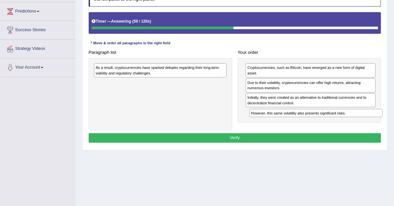
drag, startPoint x: 141, startPoint y: 83, endPoint x: 323, endPoint y: 121, distance: 186.0
click at [324, 120] on div "Paragraph list As a result, cryptocurrencies have sparked debates regarding the…" at bounding box center [235, 89] width 298 height 83
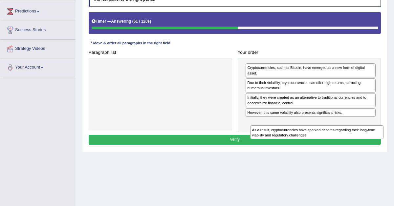
drag, startPoint x: 193, startPoint y: 71, endPoint x: 372, endPoint y: 139, distance: 191.7
click at [372, 139] on div "Instructions: The text boxes in the left panel have been placed in a random ord…" at bounding box center [234, 67] width 295 height 164
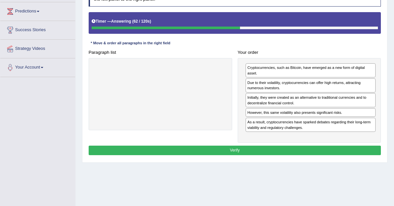
click at [319, 146] on button "Verify" at bounding box center [235, 151] width 293 height 10
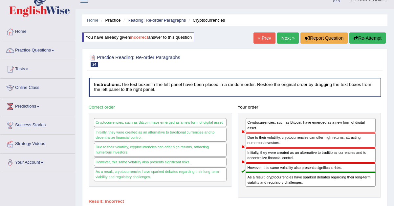
scroll to position [10, 0]
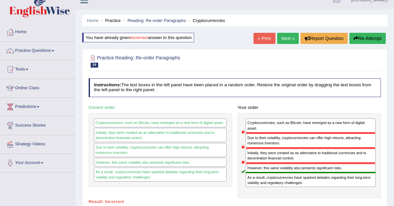
click at [285, 35] on link "Next »" at bounding box center [288, 38] width 22 height 11
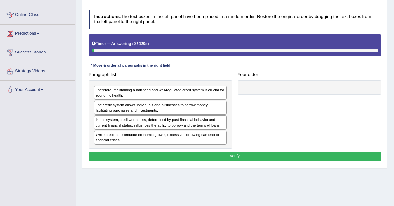
scroll to position [101, 0]
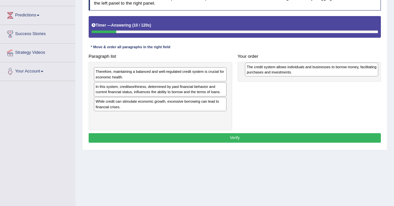
drag, startPoint x: 110, startPoint y: 90, endPoint x: 287, endPoint y: 67, distance: 178.3
click at [288, 67] on div "The credit system allows individuals and businesses to borrow money, facilitati…" at bounding box center [311, 70] width 133 height 14
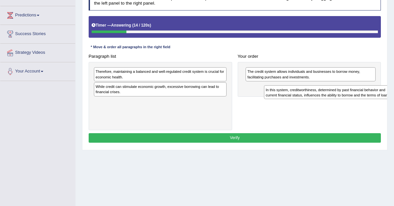
drag, startPoint x: 168, startPoint y: 87, endPoint x: 353, endPoint y: 90, distance: 184.4
click at [353, 90] on div "In this system, creditworthiness, determined by past financial behavior and cur…" at bounding box center [330, 92] width 133 height 14
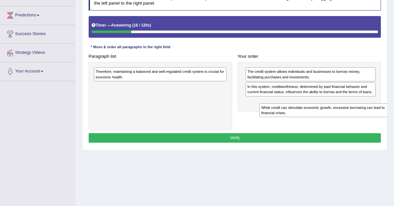
drag, startPoint x: 177, startPoint y: 91, endPoint x: 361, endPoint y: 115, distance: 184.9
click at [361, 115] on div "Paragraph list Therefore, maintaining a balanced and well-regulated credit syst…" at bounding box center [235, 91] width 298 height 79
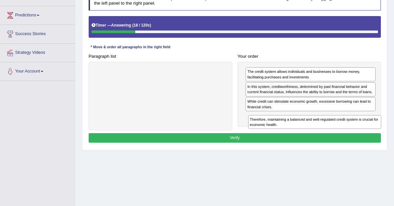
drag, startPoint x: 191, startPoint y: 74, endPoint x: 372, endPoint y: 134, distance: 191.0
click at [373, 134] on div "Instructions: The text boxes in the left panel have been placed in a random ord…" at bounding box center [234, 68] width 295 height 158
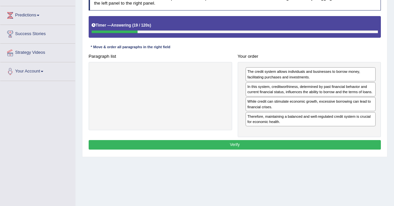
click at [311, 140] on button "Verify" at bounding box center [235, 145] width 293 height 10
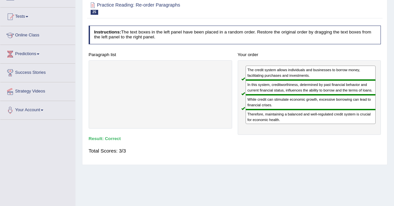
scroll to position [0, 0]
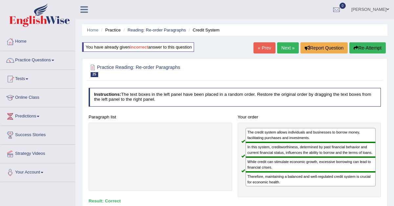
click at [284, 46] on link "Next »" at bounding box center [288, 47] width 22 height 11
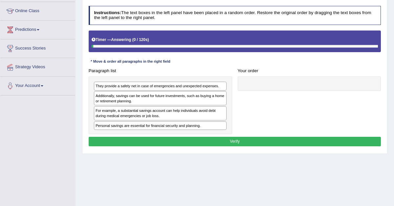
scroll to position [90, 0]
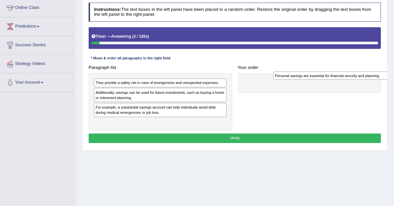
drag, startPoint x: 135, startPoint y: 122, endPoint x: 309, endPoint y: 68, distance: 182.0
click at [309, 68] on div "Paragraph list They provide a safety net in case of emergencies and unexpected …" at bounding box center [235, 97] width 298 height 68
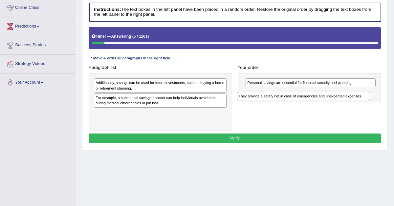
drag, startPoint x: 188, startPoint y: 83, endPoint x: 362, endPoint y: 98, distance: 174.2
click at [362, 98] on div "They provide a safety net in case of emergencies and unexpected expenses." at bounding box center [303, 96] width 133 height 9
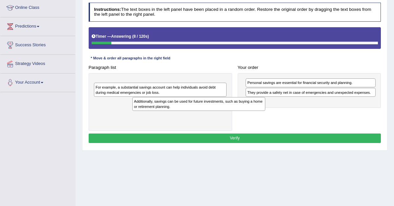
drag, startPoint x: 190, startPoint y: 85, endPoint x: 174, endPoint y: 105, distance: 25.8
click at [175, 105] on div "Additionally, savings can be used for future investments, such as buying a home…" at bounding box center [198, 104] width 133 height 14
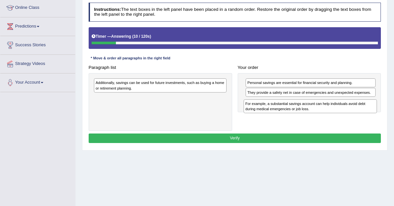
drag, startPoint x: 163, startPoint y: 101, endPoint x: 339, endPoint y: 108, distance: 176.7
click at [339, 108] on div "For example, a substantial savings account can help individuals avoid debt duri…" at bounding box center [310, 107] width 133 height 14
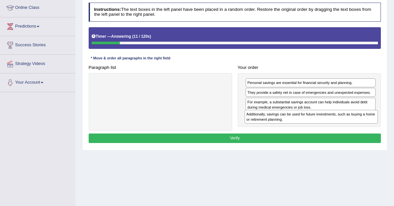
drag, startPoint x: 197, startPoint y: 85, endPoint x: 374, endPoint y: 125, distance: 181.3
click at [374, 124] on div "Additionally, savings can be used for future investments, such as buying a home…" at bounding box center [311, 117] width 133 height 14
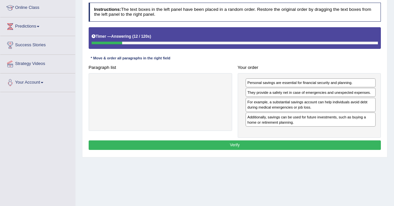
click at [319, 143] on button "Verify" at bounding box center [235, 146] width 293 height 10
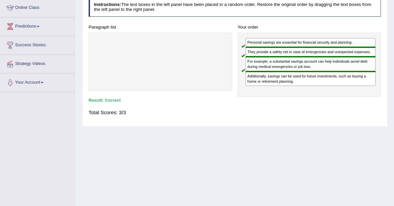
scroll to position [0, 0]
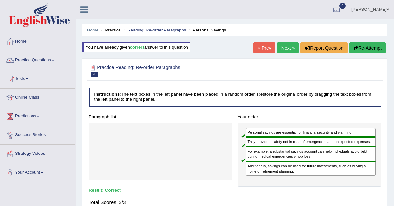
click at [287, 48] on link "Next »" at bounding box center [288, 47] width 22 height 11
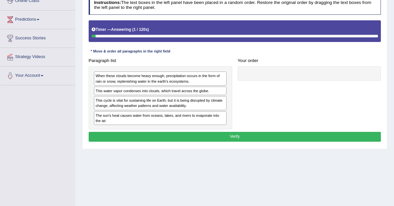
scroll to position [99, 0]
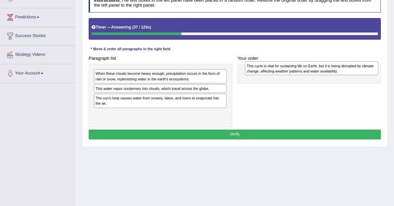
drag, startPoint x: 126, startPoint y: 101, endPoint x: 298, endPoint y: 64, distance: 176.1
click at [299, 64] on div "This cycle is vital for sustaining life on Earth, but it is being disrupted by …" at bounding box center [311, 68] width 133 height 14
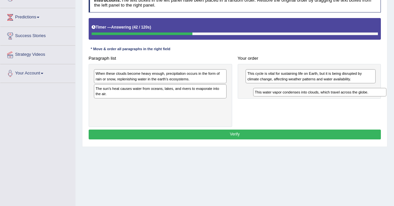
drag, startPoint x: 145, startPoint y: 88, endPoint x: 325, endPoint y: 100, distance: 180.9
click at [325, 97] on div "This water vapor condenses into clouds, which travel across the globe." at bounding box center [319, 92] width 133 height 9
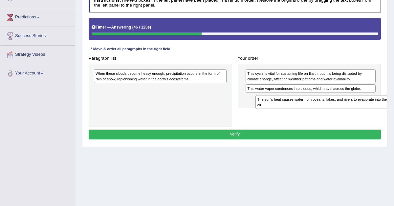
drag, startPoint x: 191, startPoint y: 90, endPoint x: 373, endPoint y: 103, distance: 181.9
click at [374, 103] on div "The sun's heat causes water from oceans, lakes, and rivers to evaporate into th…" at bounding box center [322, 102] width 133 height 14
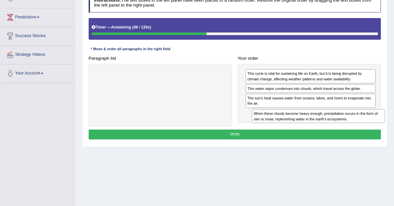
drag, startPoint x: 186, startPoint y: 75, endPoint x: 371, endPoint y: 120, distance: 190.1
click at [371, 120] on div "When these clouds become heavy enough, precipitation occurs in the form of rain…" at bounding box center [318, 116] width 133 height 14
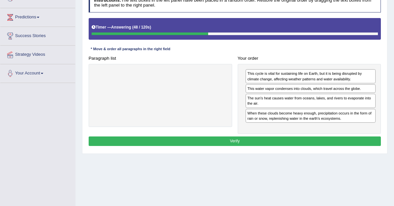
click at [316, 139] on button "Verify" at bounding box center [235, 142] width 293 height 10
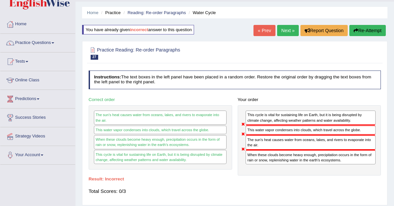
scroll to position [0, 0]
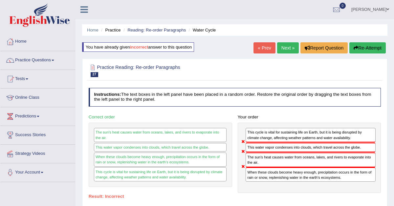
click at [283, 48] on link "Next »" at bounding box center [288, 47] width 22 height 11
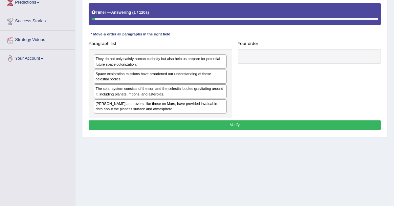
scroll to position [119, 0]
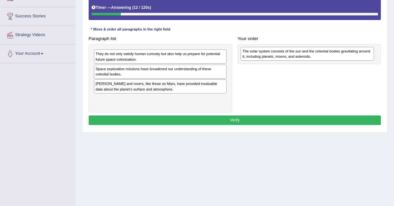
drag, startPoint x: 132, startPoint y: 86, endPoint x: 303, endPoint y: 46, distance: 175.6
click at [303, 47] on div "The solar system consists of the sun and the celestial bodies gravitating aroun…" at bounding box center [307, 54] width 133 height 14
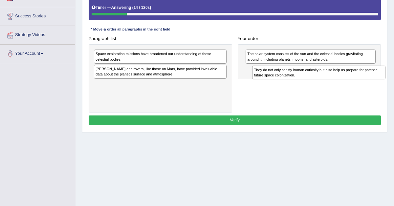
drag, startPoint x: 165, startPoint y: 56, endPoint x: 350, endPoint y: 76, distance: 186.1
click at [350, 76] on div "They do not only satisfy human curiosity but also help us prepare for potential…" at bounding box center [318, 73] width 133 height 14
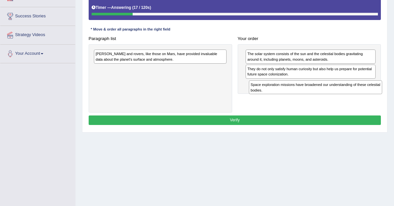
drag, startPoint x: 130, startPoint y: 58, endPoint x: 307, endPoint y: 92, distance: 181.0
click at [307, 92] on div "Paragraph list Space exploration missions have broadened our understanding of t…" at bounding box center [235, 73] width 298 height 79
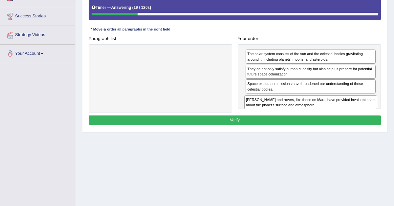
drag, startPoint x: 141, startPoint y: 58, endPoint x: 313, endPoint y: 110, distance: 179.1
click at [313, 110] on div "Paragraph list Landers and rovers, like those on Mars, have provided invaluable…" at bounding box center [235, 73] width 298 height 79
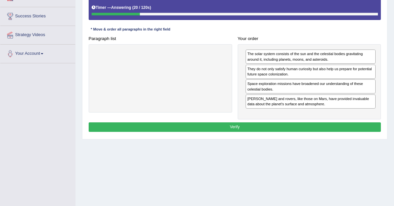
click at [274, 126] on button "Verify" at bounding box center [235, 128] width 293 height 10
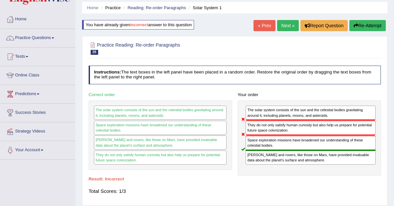
scroll to position [0, 0]
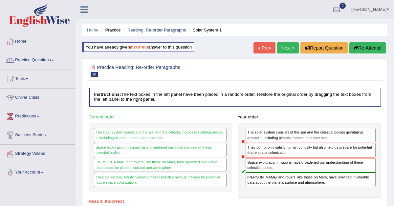
click at [288, 48] on link "Next »" at bounding box center [288, 47] width 22 height 11
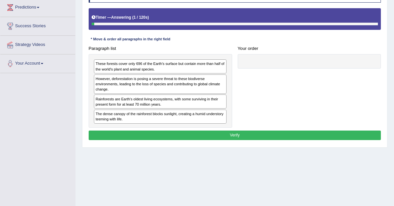
scroll to position [110, 0]
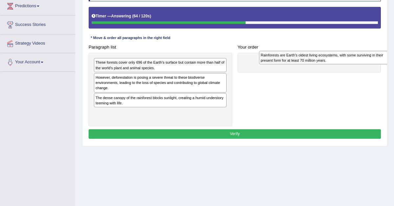
drag, startPoint x: 127, startPoint y: 97, endPoint x: 308, endPoint y: 48, distance: 188.2
click at [309, 48] on div "Paragraph list These forests cover only 696 of the Earth's surface but contain …" at bounding box center [235, 84] width 298 height 84
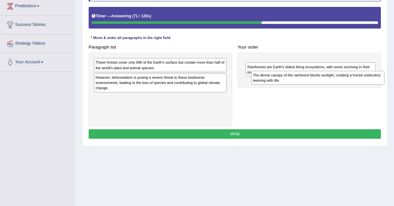
drag, startPoint x: 125, startPoint y: 101, endPoint x: 310, endPoint y: 76, distance: 187.1
click at [310, 76] on div "The dense canopy of the rainforest blocks sunlight, creating a humid understory…" at bounding box center [317, 78] width 133 height 14
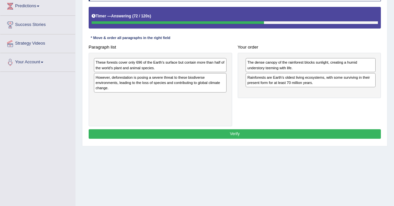
drag, startPoint x: 310, startPoint y: 76, endPoint x: 310, endPoint y: 57, distance: 19.7
click at [310, 73] on div "Rainforests are Earth's oldest living ecosystems, with some surviving in their …" at bounding box center [311, 80] width 130 height 14
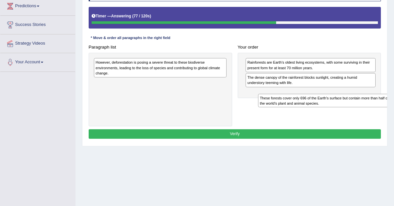
drag, startPoint x: 148, startPoint y: 63, endPoint x: 333, endPoint y: 103, distance: 189.2
click at [333, 103] on div "These forests cover only 696 of the Earth's surface but contain more than half …" at bounding box center [324, 101] width 133 height 14
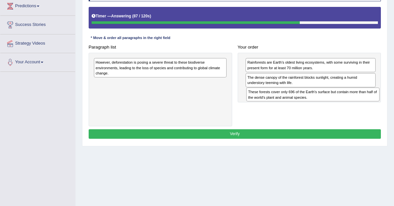
drag, startPoint x: 129, startPoint y: 86, endPoint x: 308, endPoint y: 98, distance: 179.5
click at [308, 97] on div "These forests cover only 696 of the Earth's surface but contain more than half …" at bounding box center [313, 95] width 133 height 14
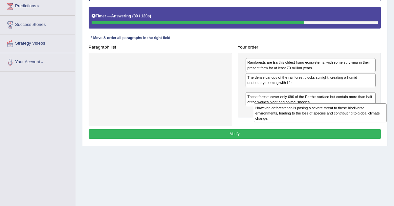
drag, startPoint x: 151, startPoint y: 61, endPoint x: 333, endPoint y: 118, distance: 190.7
click at [333, 118] on div "However, deforestation is posing a severe threat to these biodiverse environmen…" at bounding box center [320, 113] width 133 height 19
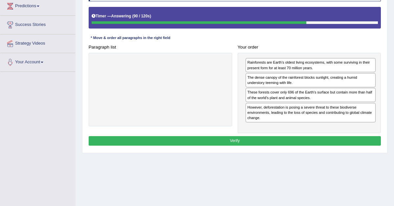
click at [272, 137] on button "Verify" at bounding box center [235, 141] width 293 height 10
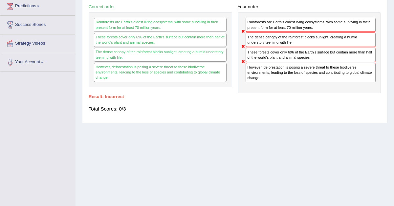
scroll to position [0, 0]
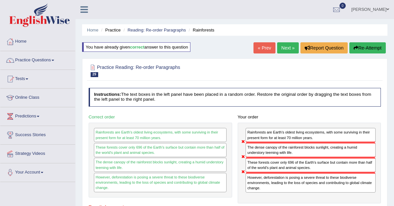
click at [281, 48] on link "Next »" at bounding box center [288, 47] width 22 height 11
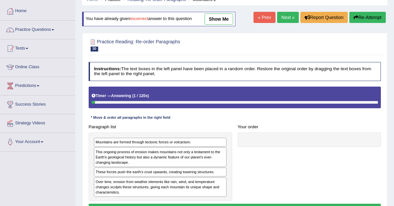
scroll to position [56, 0]
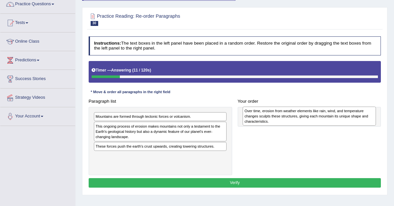
drag, startPoint x: 115, startPoint y: 161, endPoint x: 290, endPoint y: 109, distance: 183.0
click at [290, 109] on div "Over time, erosion from weather elements like rain, wind, and temperature chang…" at bounding box center [309, 116] width 133 height 19
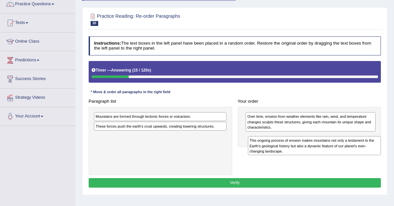
drag, startPoint x: 130, startPoint y: 134, endPoint x: 311, endPoint y: 150, distance: 181.8
click at [311, 150] on div "This ongoing process of erosion makes mountains not only a testament to the Ear…" at bounding box center [314, 145] width 133 height 19
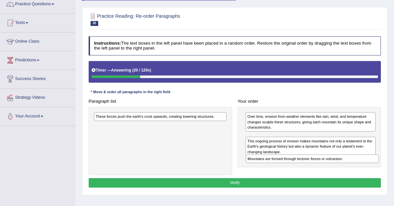
drag, startPoint x: 161, startPoint y: 116, endPoint x: 340, endPoint y: 165, distance: 185.6
click at [340, 165] on div "Paragraph list Mountains are formed through tectonic forces or volcanism. These…" at bounding box center [235, 136] width 298 height 79
drag, startPoint x: 307, startPoint y: 135, endPoint x: 308, endPoint y: 164, distance: 29.6
click at [308, 164] on div "Mountains are formed through tectonic forces or volcanism." at bounding box center [311, 161] width 130 height 9
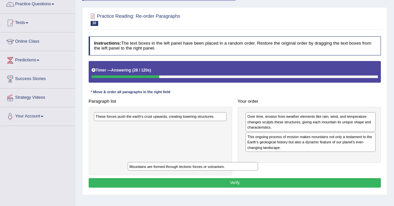
drag, startPoint x: 304, startPoint y: 138, endPoint x: 85, endPoint y: 190, distance: 225.6
click at [87, 190] on div "Practice Reading: Re-order Paragraphs 30 Mountains 2 Instructions: The text box…" at bounding box center [235, 101] width 306 height 188
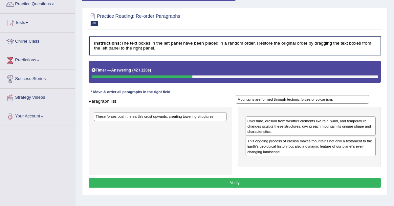
drag, startPoint x: 140, startPoint y: 127, endPoint x: 312, endPoint y: 105, distance: 172.7
click at [312, 104] on div "Mountains are formed through tectonic forces or volcanism." at bounding box center [302, 99] width 133 height 9
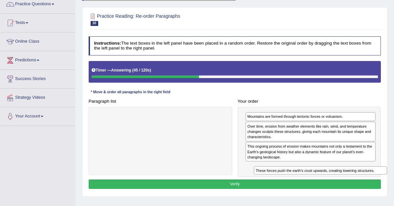
drag, startPoint x: 126, startPoint y: 116, endPoint x: 313, endPoint y: 180, distance: 198.0
click at [314, 180] on div "Instructions: The text boxes in the left panel have been placed in a random ord…" at bounding box center [234, 114] width 295 height 160
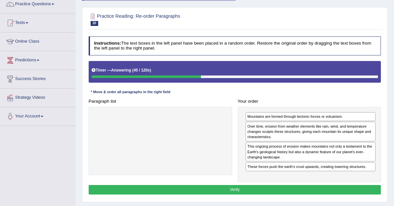
click at [286, 187] on button "Verify" at bounding box center [235, 190] width 293 height 10
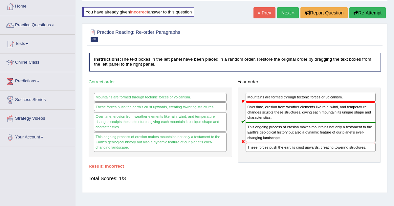
scroll to position [0, 0]
